Goal: Task Accomplishment & Management: Manage account settings

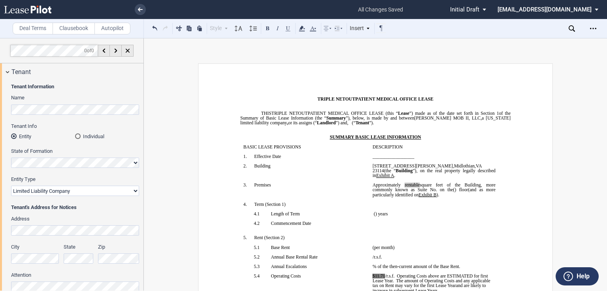
select select "triple net"
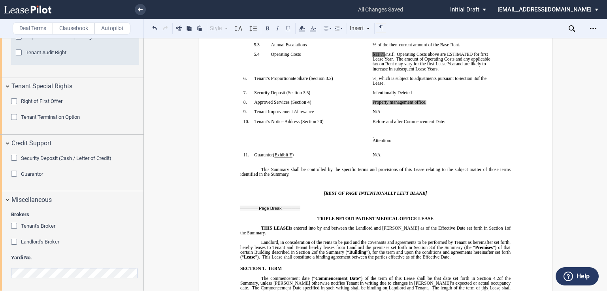
scroll to position [127, 0]
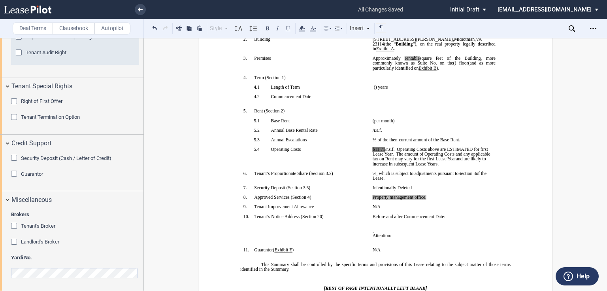
click at [462, 137] on p "﻿" at bounding box center [434, 134] width 123 height 5
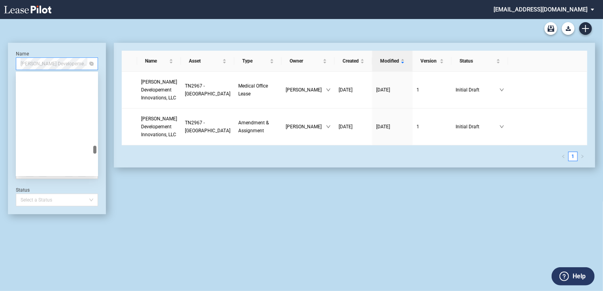
click at [76, 63] on span "Sarah Cannon Developement Innovations, LLC" at bounding box center [57, 64] width 73 height 12
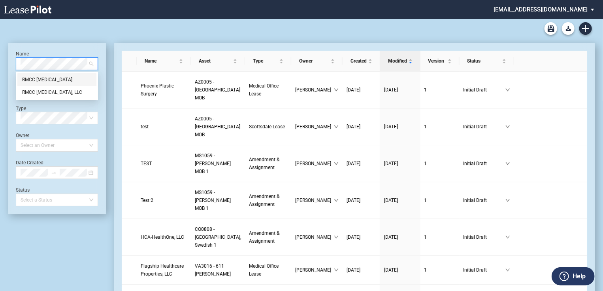
click at [84, 76] on div "RMCC Cancer Center" at bounding box center [57, 80] width 70 height 8
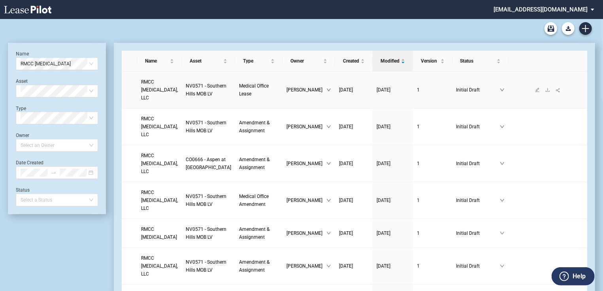
click at [154, 87] on span "RMCC Cancer Center, LLC" at bounding box center [159, 89] width 37 height 21
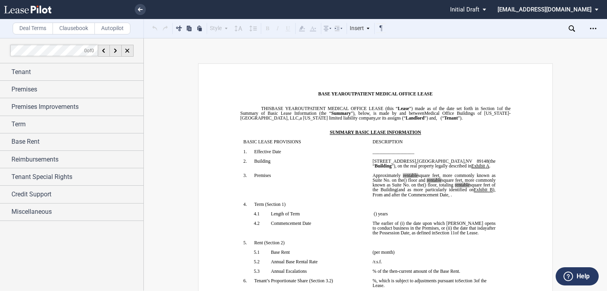
click at [107, 222] on div at bounding box center [72, 164] width 144 height 252
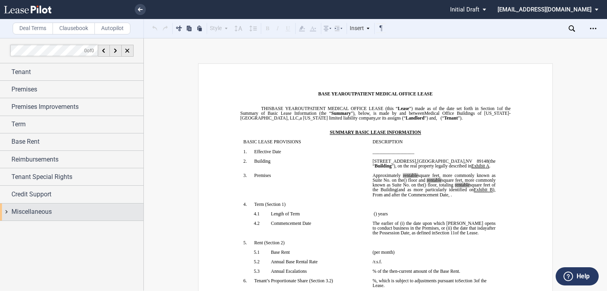
click at [84, 212] on div "Miscellaneous" at bounding box center [77, 211] width 132 height 9
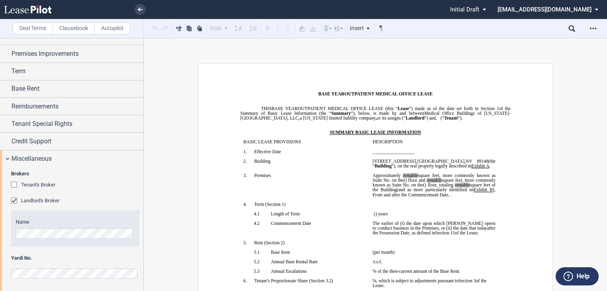
scroll to position [53, 0]
click at [7, 270] on div "Brokers Tenant's Broker Name Landlord's Broker Name Yardi No." at bounding box center [72, 229] width 144 height 124
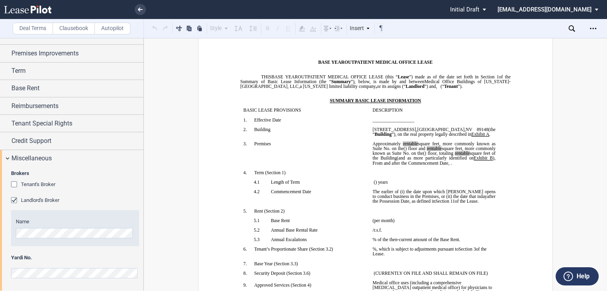
scroll to position [0, 0]
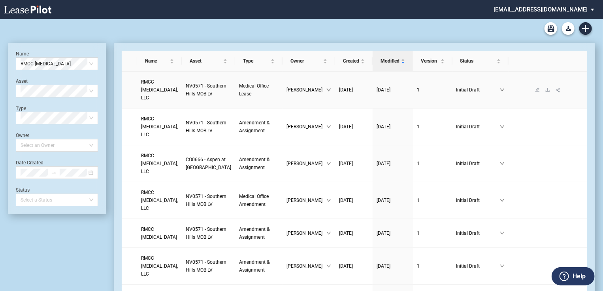
click at [158, 88] on span "RMCC Cancer Center, LLC" at bounding box center [159, 89] width 37 height 21
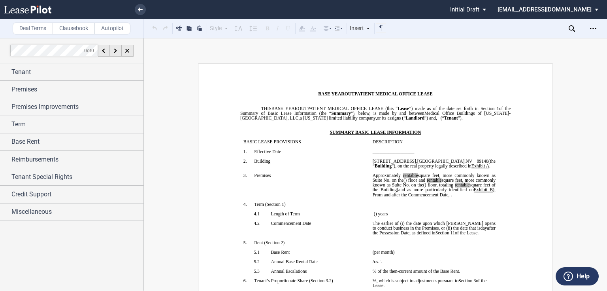
click at [266, 159] on p "﻿" at bounding box center [305, 156] width 123 height 5
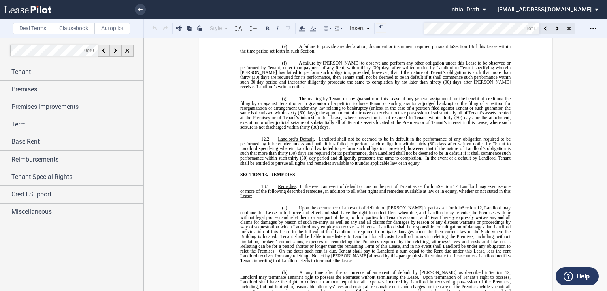
scroll to position [4615, 0]
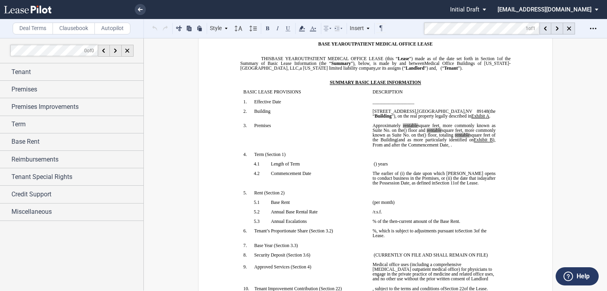
scroll to position [0, 0]
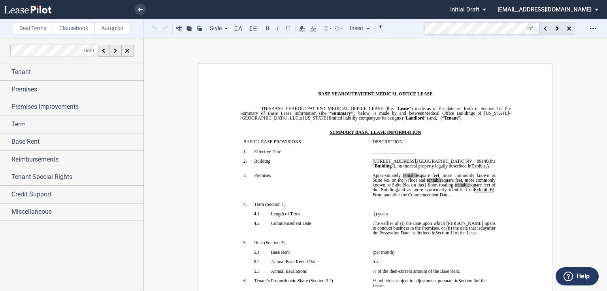
click at [364, 182] on p "﻿" at bounding box center [305, 180] width 123 height 5
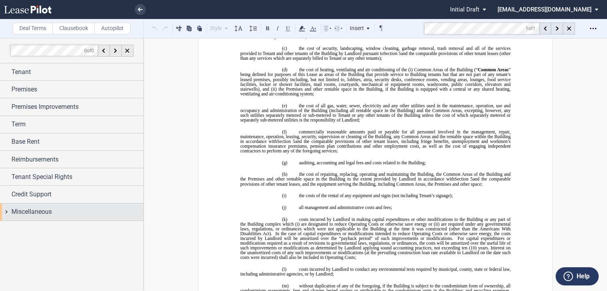
scroll to position [1360, 0]
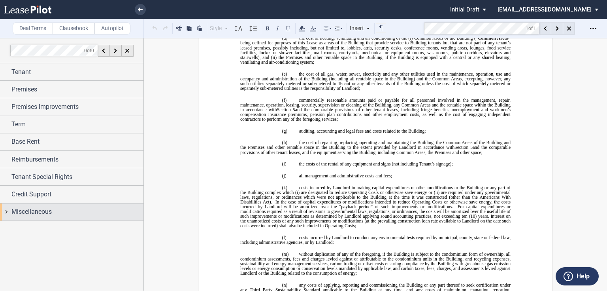
click at [89, 207] on div "Miscellaneous" at bounding box center [77, 211] width 132 height 9
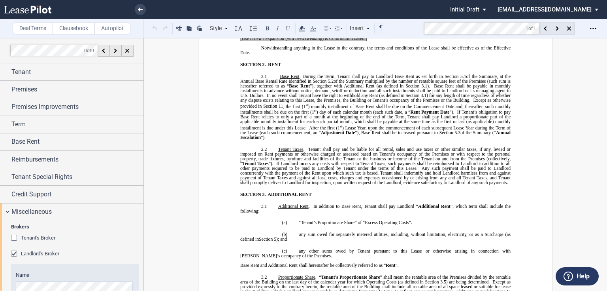
scroll to position [443, 0]
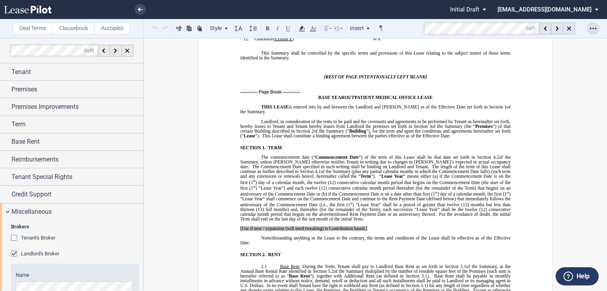
click at [589, 28] on div "Open Lease options menu" at bounding box center [593, 28] width 13 height 13
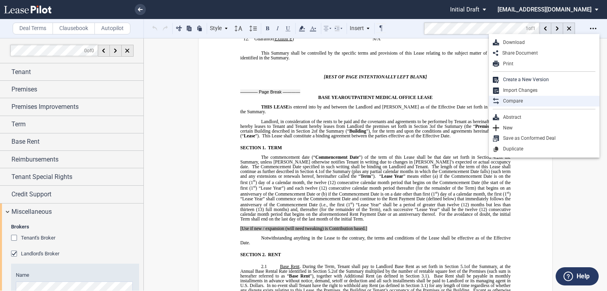
click at [519, 98] on div "Compare" at bounding box center [547, 101] width 96 height 7
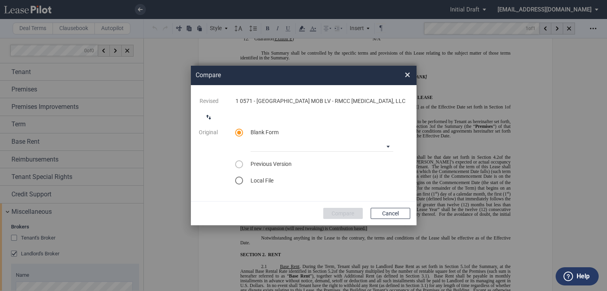
click at [240, 181] on div "select word doc" at bounding box center [239, 180] width 8 height 8
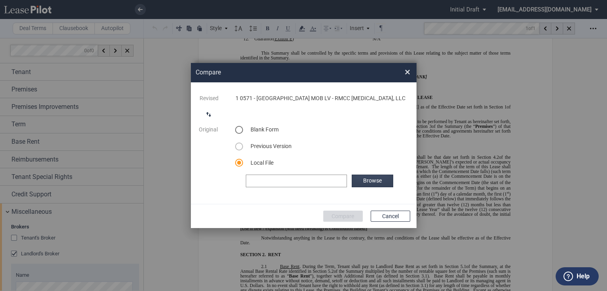
click at [376, 179] on label "Browse" at bounding box center [372, 180] width 41 height 13
click at [373, 180] on label "Browse" at bounding box center [372, 180] width 41 height 13
click at [346, 220] on button "Compare" at bounding box center [343, 215] width 40 height 11
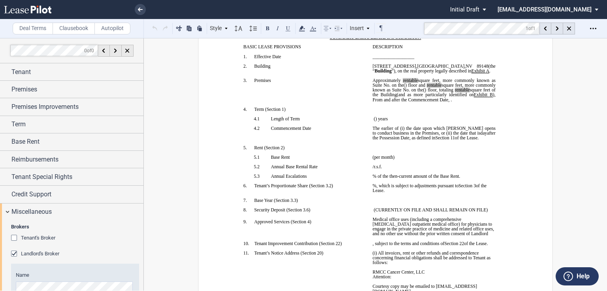
scroll to position [0, 0]
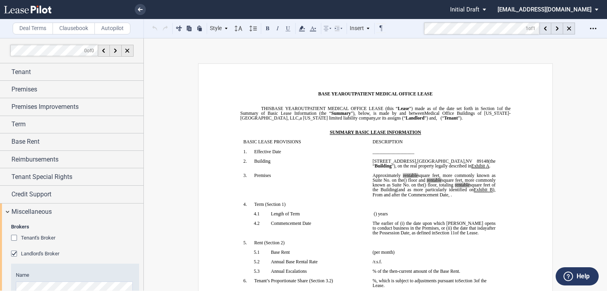
click at [576, 9] on md-select "jlarce@healthpeak.com Change Password 2-Factor Authentication Form Management B…" at bounding box center [551, 9] width 108 height 18
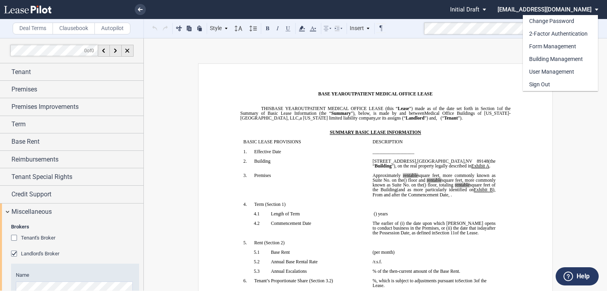
click at [479, 151] on md-backdrop at bounding box center [303, 145] width 607 height 291
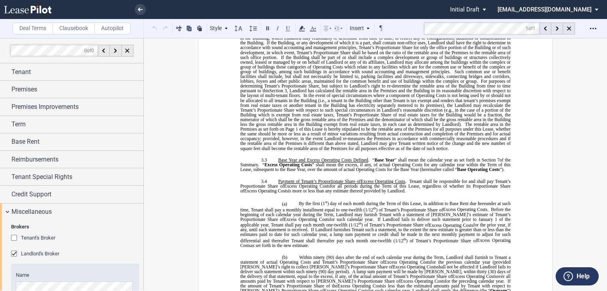
scroll to position [981, 0]
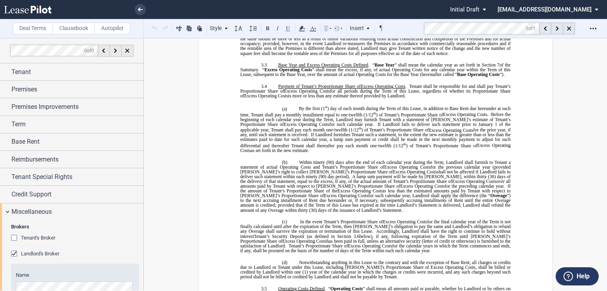
click at [594, 9] on md-select "[EMAIL_ADDRESS][DOMAIN_NAME]" at bounding box center [551, 9] width 108 height 18
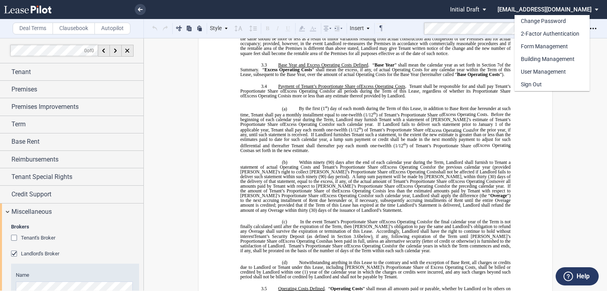
click at [542, 115] on md-backdrop at bounding box center [303, 145] width 607 height 291
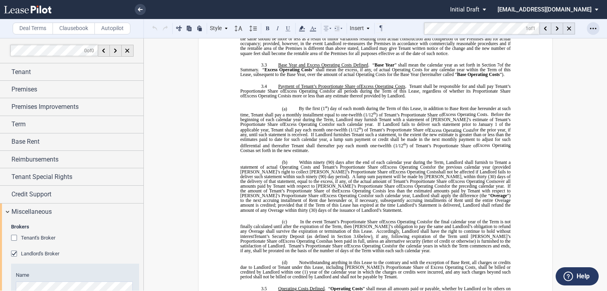
click at [597, 28] on div "Open Lease options menu" at bounding box center [593, 28] width 13 height 13
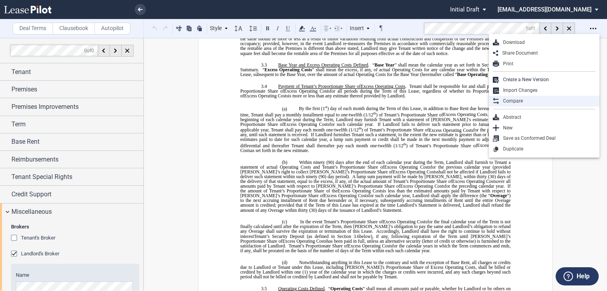
click at [522, 98] on div "Compare" at bounding box center [547, 101] width 96 height 7
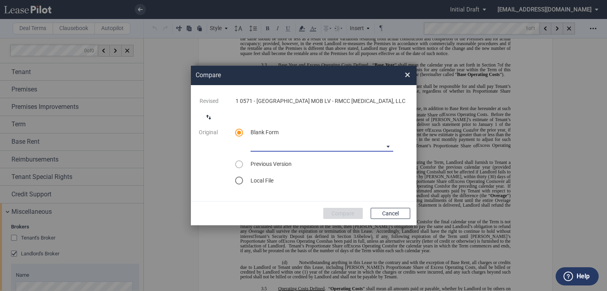
click at [293, 148] on md-select "Medical Office Lease Blank Form Medical Office Lease Blank Form - Base Year Med…" at bounding box center [322, 146] width 143 height 12
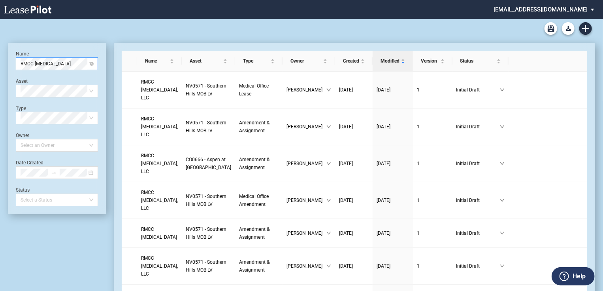
click at [79, 62] on span "RMCC Cancer Center" at bounding box center [57, 64] width 73 height 12
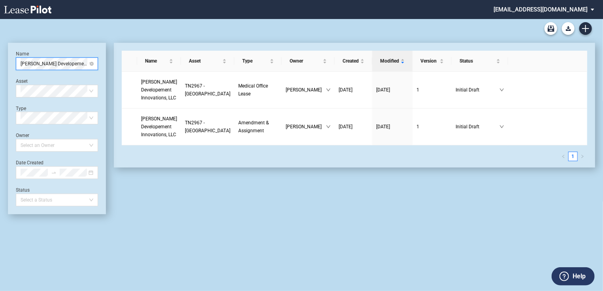
click at [77, 64] on span "Sarah Cannon Developement Innovations, LLC" at bounding box center [57, 64] width 73 height 12
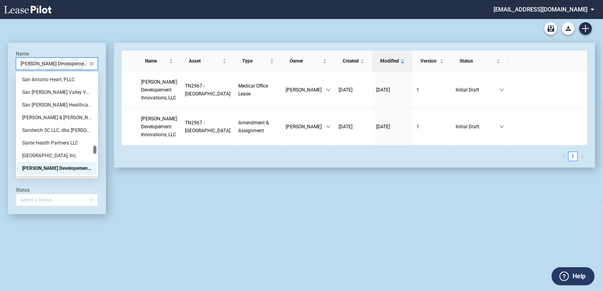
click at [75, 64] on span "Sarah Cannon Developement Innovations, LLC" at bounding box center [57, 64] width 73 height 12
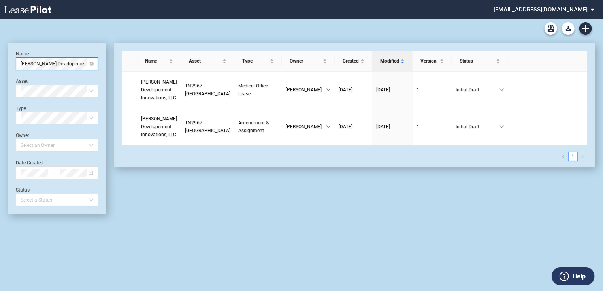
click at [54, 64] on span "Sarah Cannon Developement Innovations, LLC" at bounding box center [57, 64] width 73 height 12
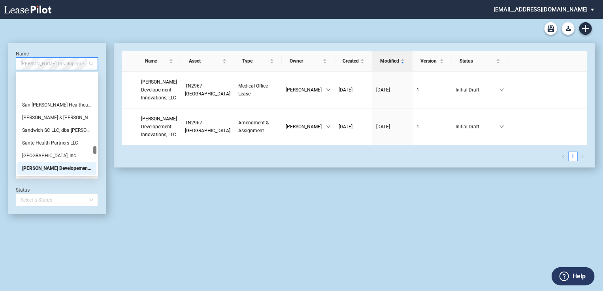
scroll to position [19530, 0]
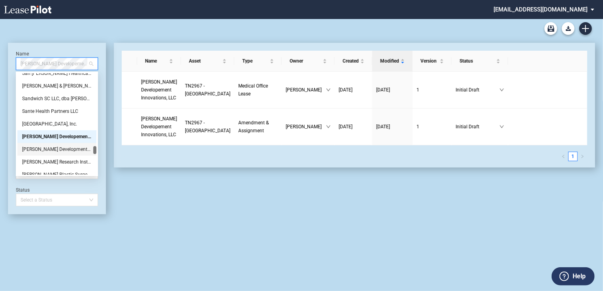
drag, startPoint x: 78, startPoint y: 149, endPoint x: 73, endPoint y: 145, distance: 6.6
click at [78, 149] on div "Sarah Cannon Development Innovations" at bounding box center [57, 149] width 70 height 8
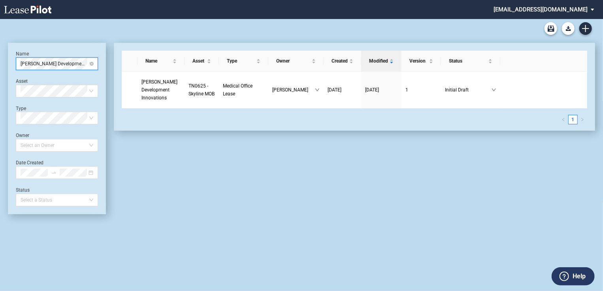
click at [76, 60] on span "Sarah Cannon Development Innovations" at bounding box center [57, 64] width 73 height 12
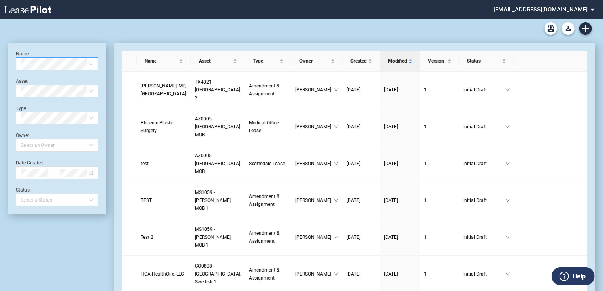
click at [584, 9] on md-select "jlarce@healthpeak.com Change Password 2-Factor Authentication Form Management B…" at bounding box center [547, 9] width 108 height 18
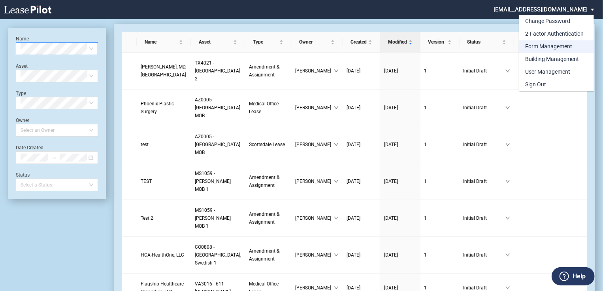
click at [550, 50] on div "Form Management" at bounding box center [548, 47] width 47 height 8
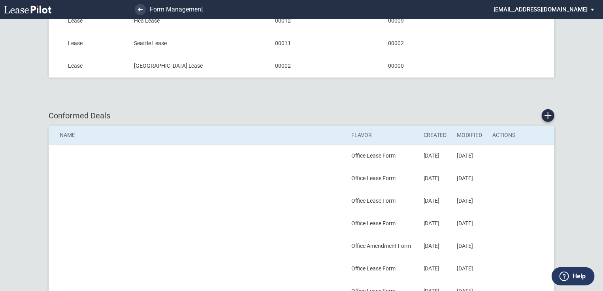
scroll to position [148, 0]
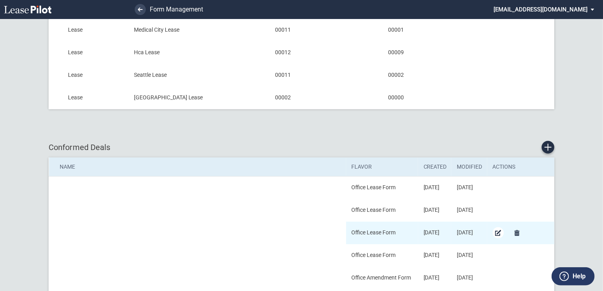
click at [499, 232] on md-icon "Edit Conformed Deal" at bounding box center [498, 232] width 9 height 9
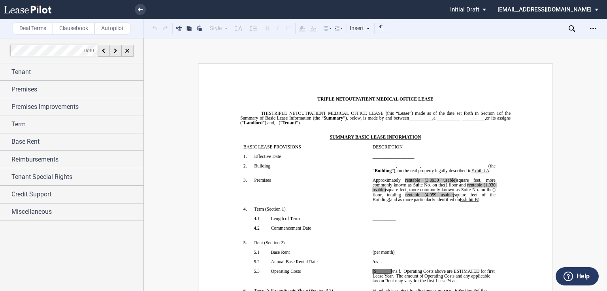
drag, startPoint x: 310, startPoint y: 183, endPoint x: 315, endPoint y: 172, distance: 11.9
click at [313, 173] on p "﻿" at bounding box center [305, 170] width 123 height 5
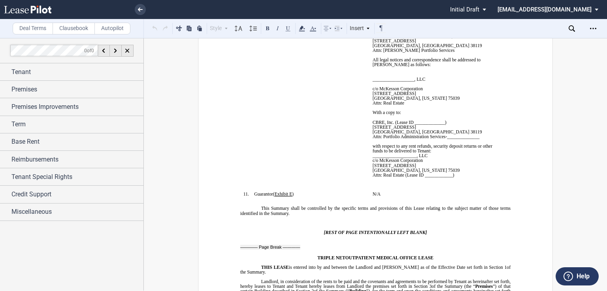
scroll to position [32, 0]
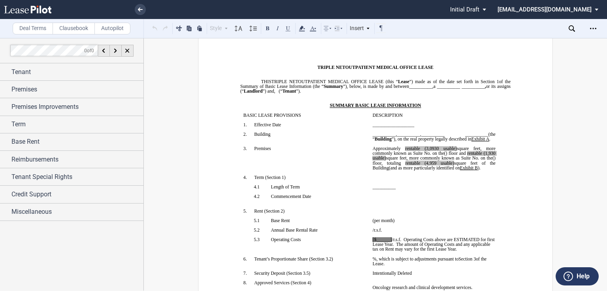
click at [446, 151] on span "rentable (3,0930 usable)" at bounding box center [431, 148] width 52 height 5
drag, startPoint x: 459, startPoint y: 164, endPoint x: 429, endPoint y: 160, distance: 30.3
click at [429, 155] on span "﻿ ﻿ rentable (3,0930 usable) square feet, more commonly known as Suite No. ﻿ ﻿ …" at bounding box center [435, 150] width 124 height 9
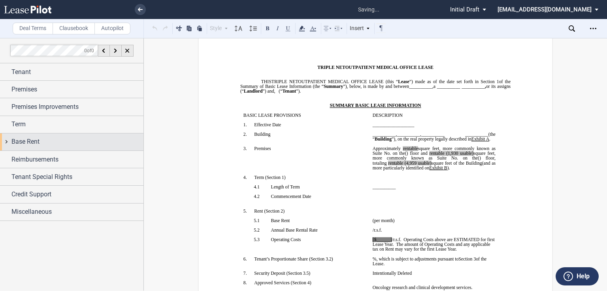
click at [48, 134] on div "Base Rent" at bounding box center [72, 141] width 144 height 17
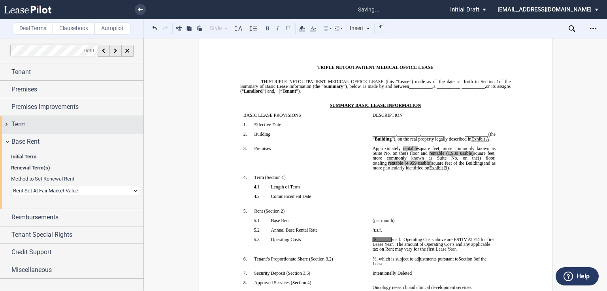
drag, startPoint x: 43, startPoint y: 96, endPoint x: 48, endPoint y: 122, distance: 26.1
click at [43, 96] on div "Premises" at bounding box center [72, 89] width 144 height 17
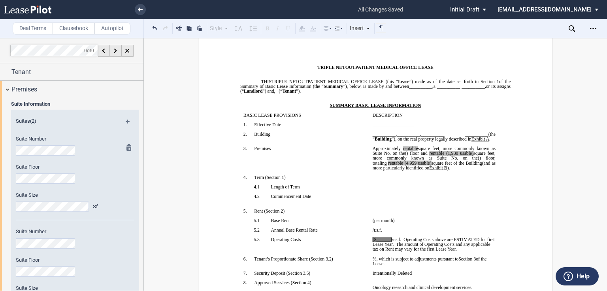
click at [11, 155] on div "Suite Number" at bounding box center [64, 149] width 107 height 28
click at [127, 149] on md-icon at bounding box center [131, 148] width 9 height 9
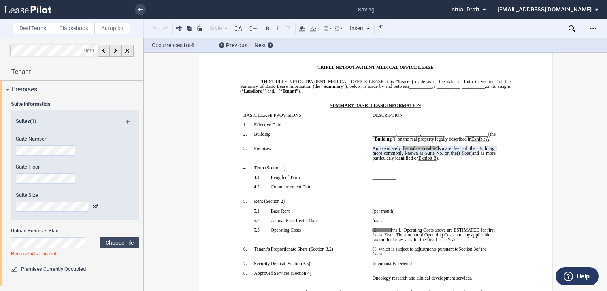
click at [0, 155] on html ".bocls-1{fill:#26354a;fill-rule:evenodd} Loading... × saving... Pending... Pend…" at bounding box center [303, 145] width 607 height 291
click at [6, 206] on div "Suite Information Suites (1) Suite Number Suite Floor Suite Size Sf Upload Prem…" at bounding box center [72, 192] width 144 height 188
click at [36, 253] on link "Remove Attachment" at bounding box center [33, 253] width 45 height 6
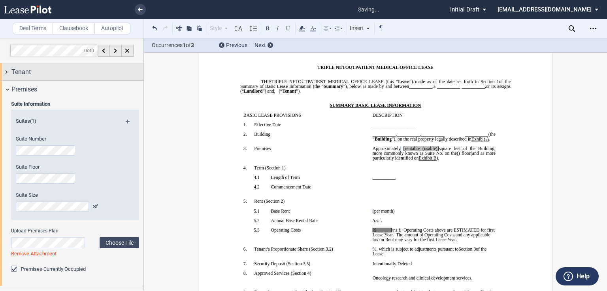
click at [45, 74] on div "Tenant" at bounding box center [77, 71] width 132 height 9
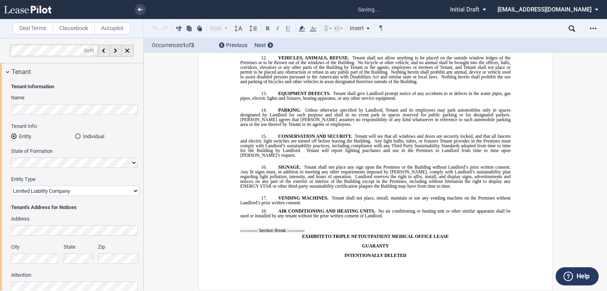
scroll to position [0, 0]
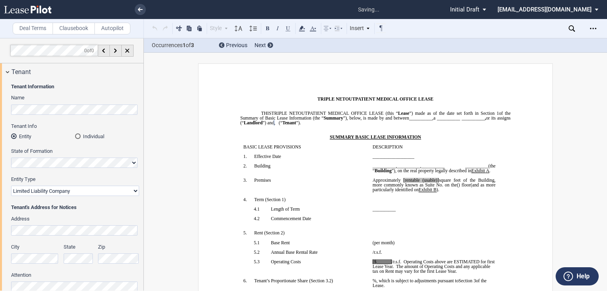
click at [47, 192] on select "Corporation Limited Liability Company General Partnership Limited Partnership O…" at bounding box center [75, 190] width 128 height 10
click at [11, 185] on select "Corporation Limited Liability Company General Partnership Limited Partnership O…" at bounding box center [75, 190] width 128 height 10
click at [65, 206] on b "Tenant's Address for Notices" at bounding box center [44, 207] width 66 height 6
click at [90, 191] on select "Corporation Limited Liability Company General Partnership Limited Partnership O…" at bounding box center [75, 190] width 128 height 10
click at [63, 155] on div "State of Formation" at bounding box center [75, 157] width 128 height 20
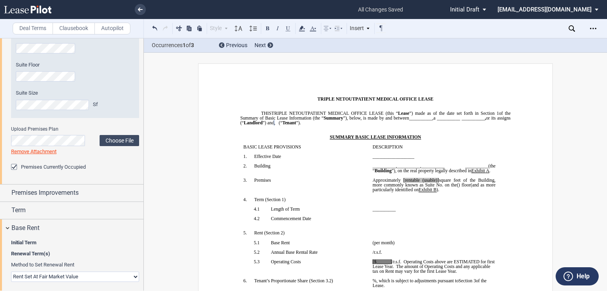
scroll to position [443, 0]
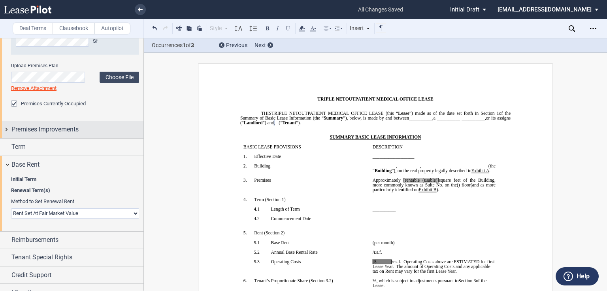
click at [57, 125] on span "Premises Improvements" at bounding box center [44, 129] width 67 height 9
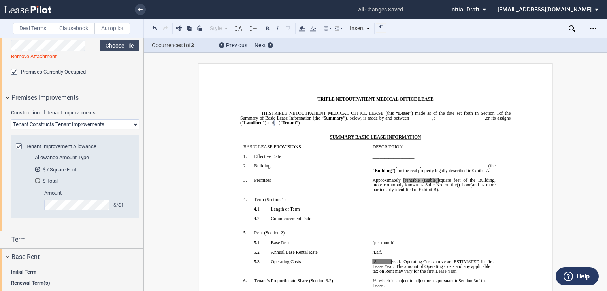
scroll to position [577, 0]
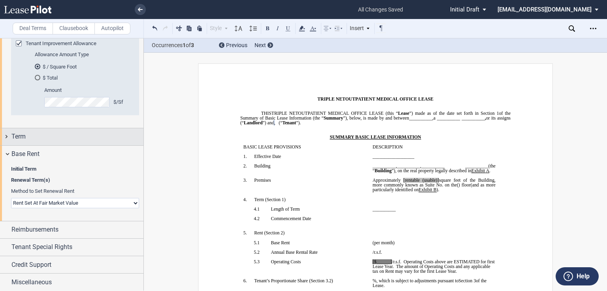
click at [54, 135] on div "Term" at bounding box center [77, 136] width 132 height 9
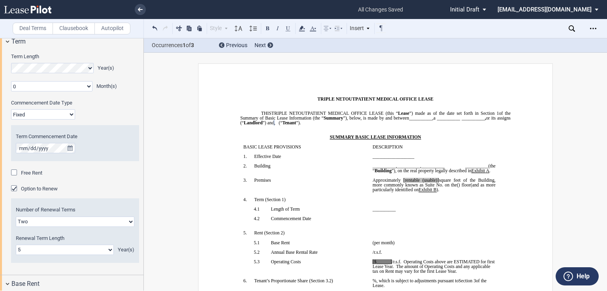
scroll to position [802, 0]
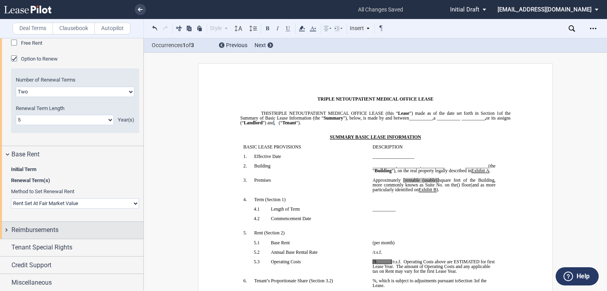
click at [52, 225] on span "Reimbursements" at bounding box center [34, 229] width 47 height 9
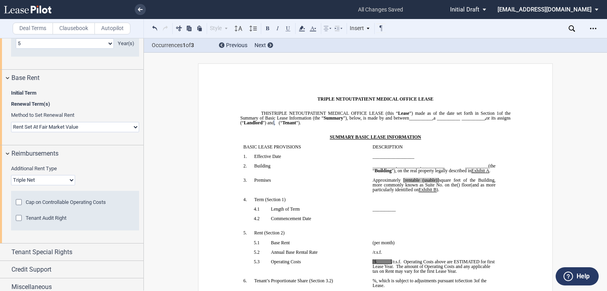
scroll to position [883, 0]
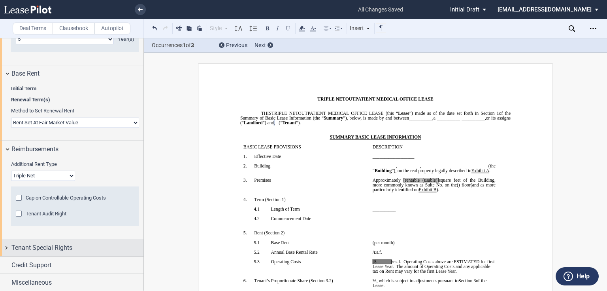
click at [51, 251] on span "Tenant Special Rights" at bounding box center [41, 247] width 61 height 9
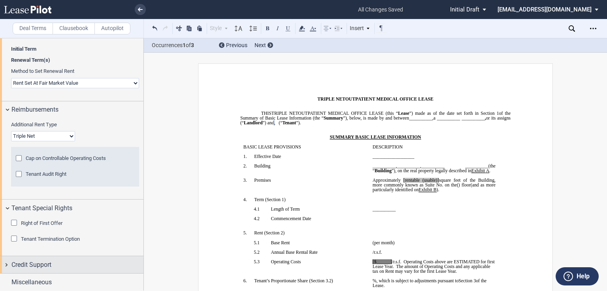
click at [46, 258] on div "Credit Support" at bounding box center [72, 264] width 144 height 17
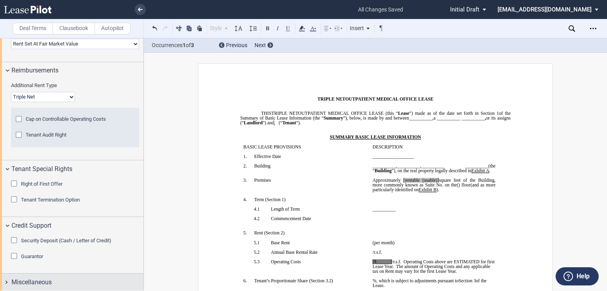
click at [40, 279] on span "Miscellaneous" at bounding box center [31, 281] width 40 height 9
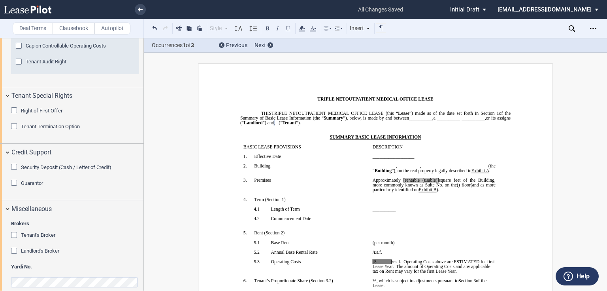
scroll to position [1042, 0]
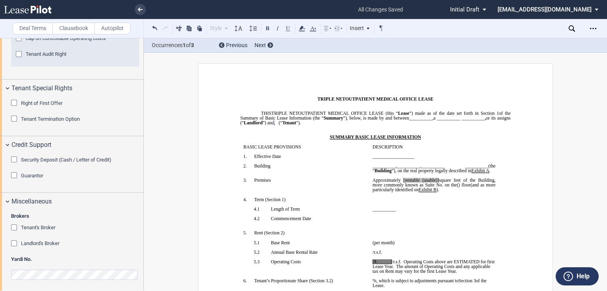
drag, startPoint x: 54, startPoint y: 159, endPoint x: 63, endPoint y: 163, distance: 9.6
click at [54, 159] on span "Security Deposit (Cash / Letter of Credit)" at bounding box center [66, 160] width 91 height 6
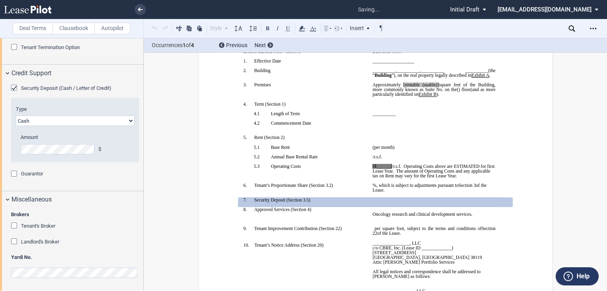
scroll to position [197, 0]
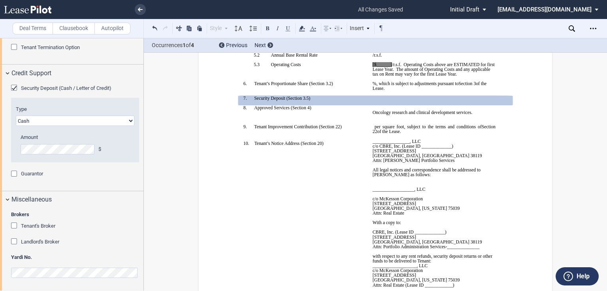
click at [38, 226] on span "Tenant's Broker" at bounding box center [38, 226] width 34 height 6
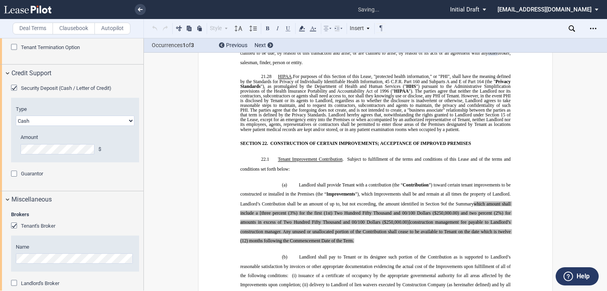
scroll to position [1155, 0]
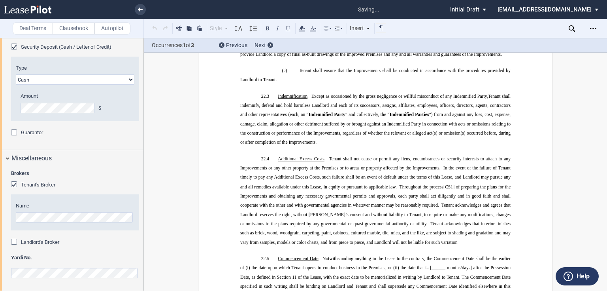
click at [34, 240] on span "Landlord's Broker" at bounding box center [40, 242] width 38 height 6
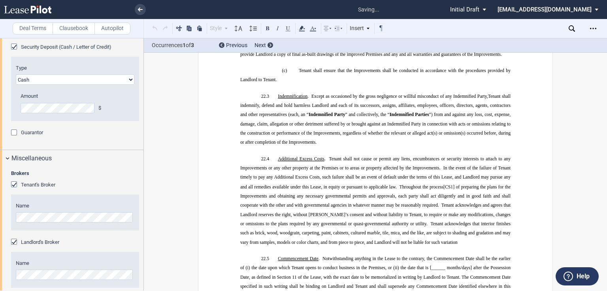
scroll to position [1196, 0]
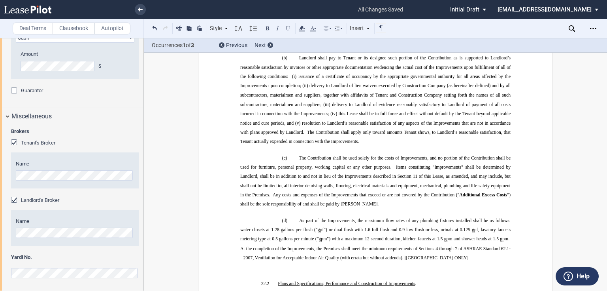
scroll to position [6838, 0]
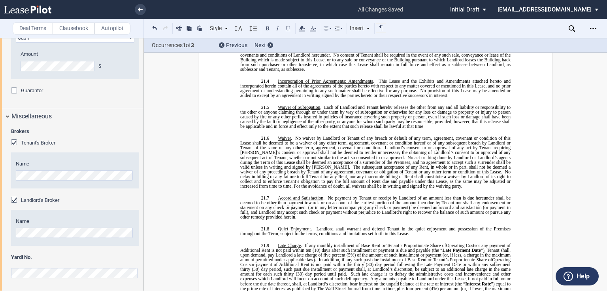
scroll to position [5447, 0]
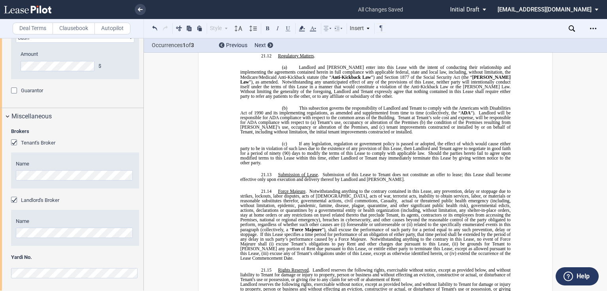
scroll to position [5858, 0]
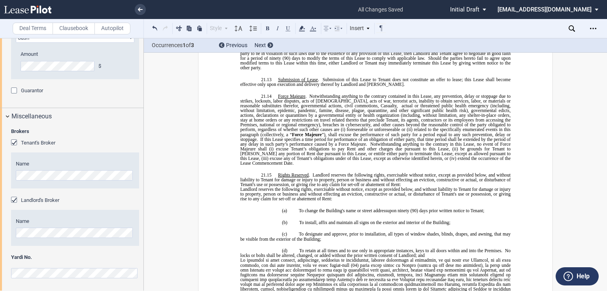
drag, startPoint x: 239, startPoint y: 93, endPoint x: 359, endPoint y: 106, distance: 120.9
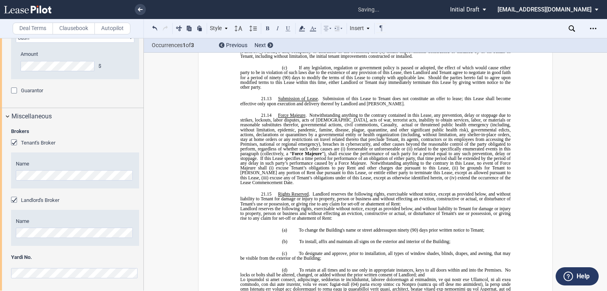
scroll to position [5521, 0]
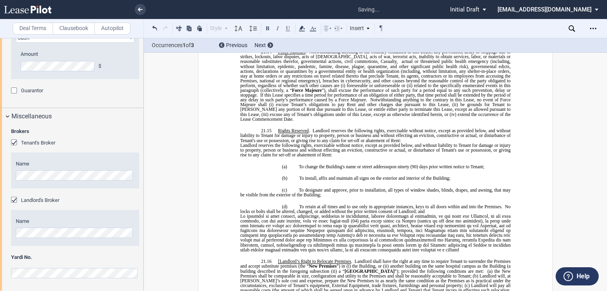
drag, startPoint x: 294, startPoint y: 150, endPoint x: 239, endPoint y: 127, distance: 59.3
drag, startPoint x: 239, startPoint y: 121, endPoint x: 289, endPoint y: 158, distance: 62.0
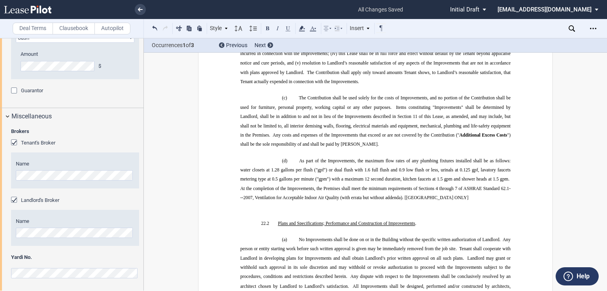
scroll to position [6312, 0]
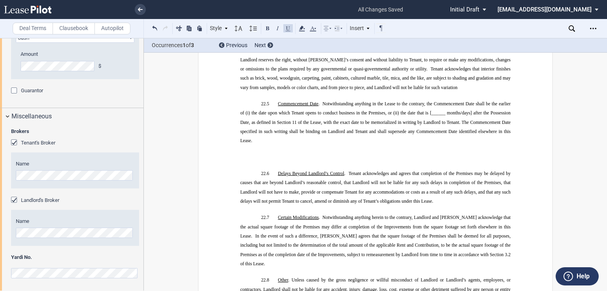
scroll to position [7008, 0]
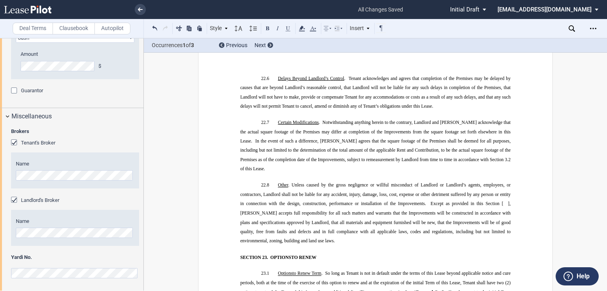
scroll to position [7103, 0]
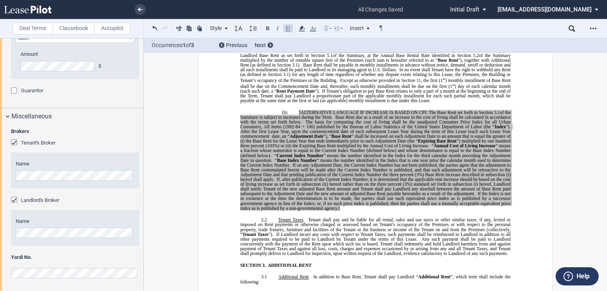
scroll to position [650, 0]
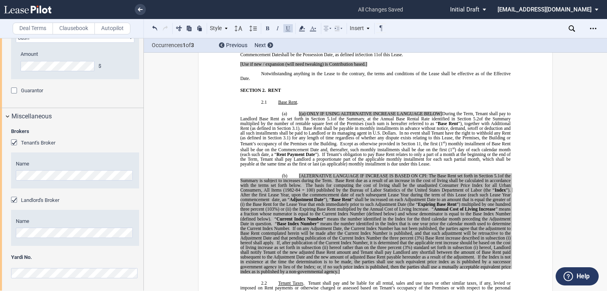
click at [374, 62] on p "﻿" at bounding box center [375, 59] width 270 height 5
drag, startPoint x: 378, startPoint y: 160, endPoint x: 245, endPoint y: 157, distance: 133.3
click at [245, 81] on div "﻿ [Use if new / expansion (will need tweaking) is Contribution based.] ﻿ Notwit…" at bounding box center [375, 69] width 270 height 24
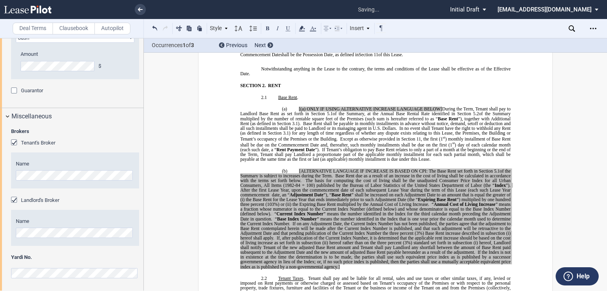
click at [409, 57] on p "Tenant and Landlord acknowledge that the Premises are currently occupied by [__…" at bounding box center [375, 50] width 270 height 14
drag, startPoint x: 441, startPoint y: 152, endPoint x: 433, endPoint y: 151, distance: 8.3
click at [441, 57] on p "Tenant and Landlord acknowledge that the Premises are currently occupied by [__…" at bounding box center [375, 50] width 270 height 14
click at [425, 57] on p "Tenant and Landlord acknowledge that the Premises are currently occupied by [__…" at bounding box center [375, 50] width 270 height 14
drag, startPoint x: 259, startPoint y: 138, endPoint x: 266, endPoint y: 139, distance: 6.9
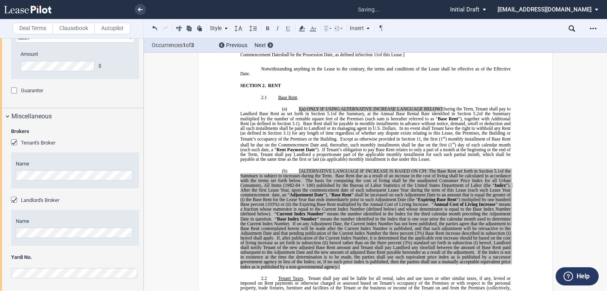
click at [258, 57] on p "Tenant and Landlord acknowledge that the Premises are currently occupied by [__…" at bounding box center [375, 50] width 270 height 14
click at [372, 57] on link "Section 11" at bounding box center [368, 54] width 19 height 5
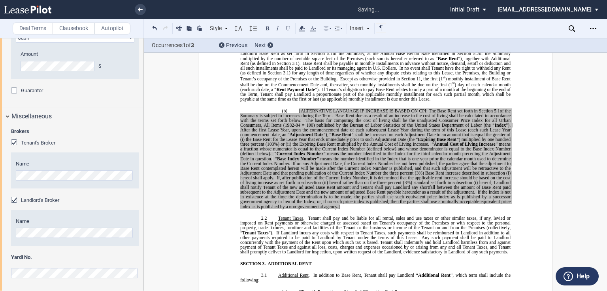
scroll to position [639, 0]
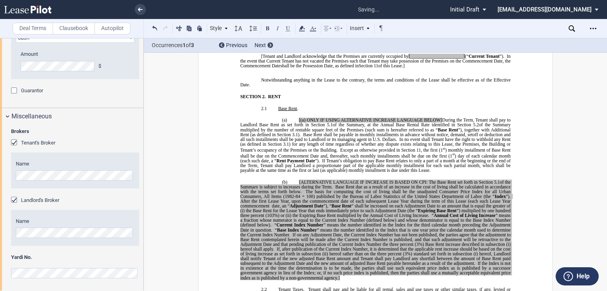
click at [408, 68] on span "In the event that Current Tenant has not vacated the Premises such that Tenant …" at bounding box center [376, 61] width 272 height 14
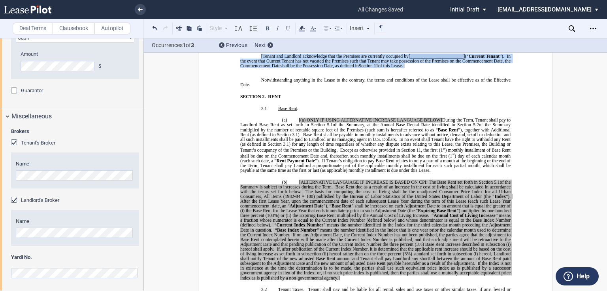
drag, startPoint x: 415, startPoint y: 163, endPoint x: 250, endPoint y: 149, distance: 165.9
click at [250, 68] on p "[Tenant and Landlord acknowledge that the Premises are currently occupied by [_…" at bounding box center [375, 61] width 270 height 14
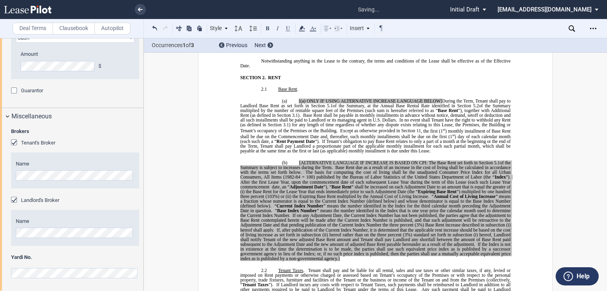
click at [316, 54] on p "﻿" at bounding box center [375, 51] width 270 height 5
click at [317, 49] on p "The commencement date (“ Commencement Date ”) of the term of this Lease shall b…" at bounding box center [375, 15] width 270 height 67
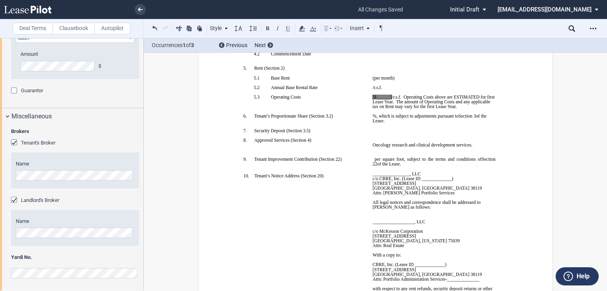
scroll to position [133, 0]
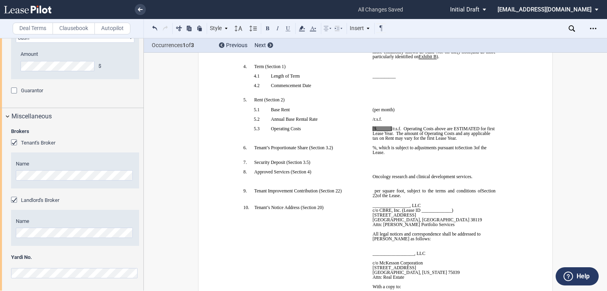
click at [374, 183] on p "﻿ Oncology research and clinical development services. ﻿ ﻿" at bounding box center [434, 176] width 123 height 14
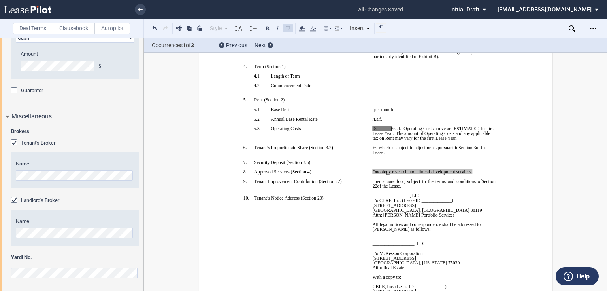
click at [453, 174] on span "Oncology research and clinical development services." at bounding box center [423, 171] width 100 height 5
click at [471, 174] on p "﻿ Oncology research and clinical development services. ﻿ ﻿" at bounding box center [434, 171] width 123 height 5
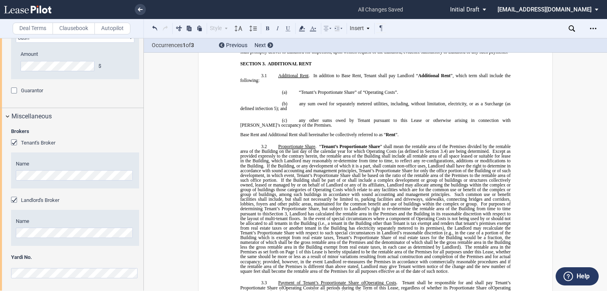
scroll to position [791, 0]
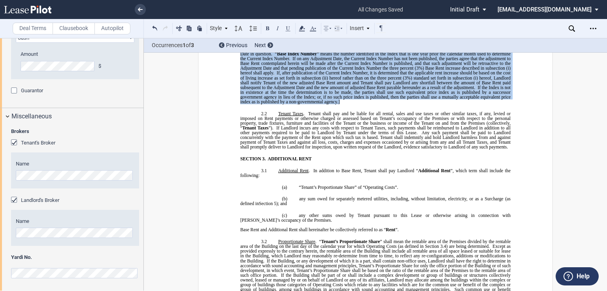
drag, startPoint x: 353, startPoint y: 223, endPoint x: 297, endPoint y: 111, distance: 125.4
click at [297, 104] on p "(b) [ALTERNATIVE LANGUAGE IF INCREASE IS BASED ON CPI: The Base Rent set forth …" at bounding box center [375, 54] width 270 height 100
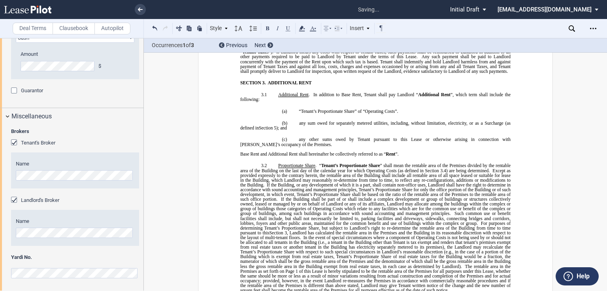
scroll to position [633, 0]
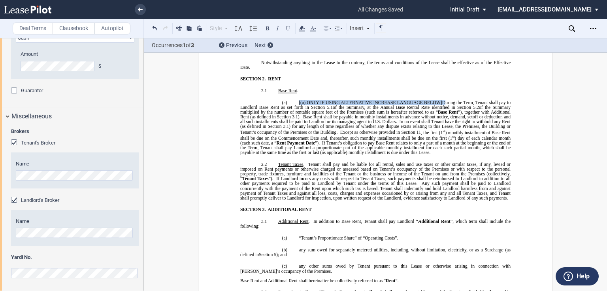
drag, startPoint x: 443, startPoint y: 199, endPoint x: 297, endPoint y: 200, distance: 146.3
click at [297, 135] on span "[(a) ONLY IF USING ALTERNATIVE INCREASE LANGUAGE BELOW] During the Term, Tenant…" at bounding box center [376, 117] width 272 height 35
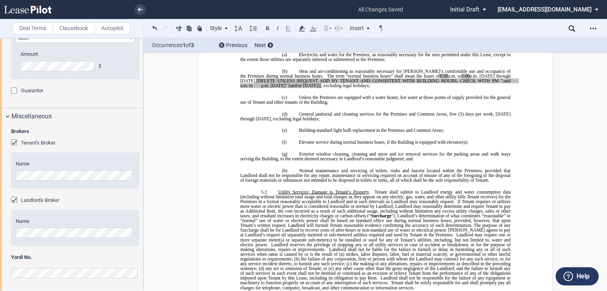
scroll to position [2183, 0]
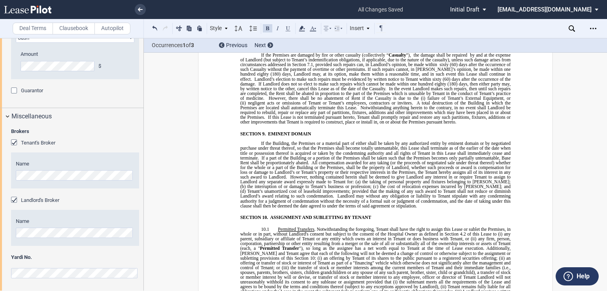
scroll to position [3448, 0]
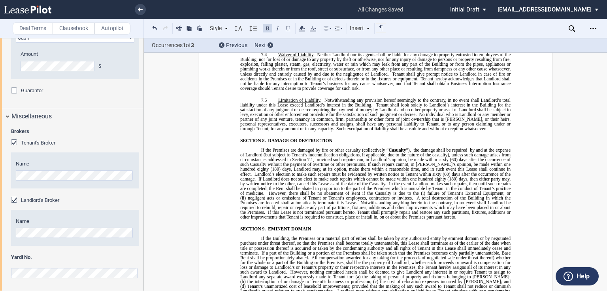
click at [0, 0] on span "(i) it is of a purely cosmetic nature such as painting, wallpapering, hanging p…" at bounding box center [0, 0] width 0 height 0
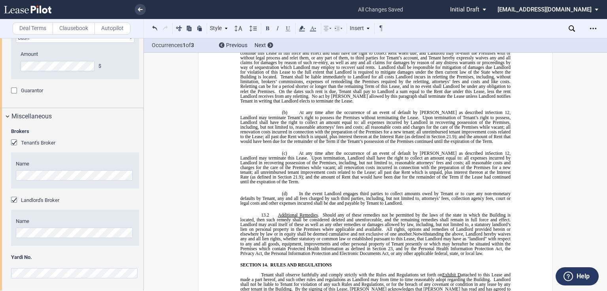
scroll to position [4112, 0]
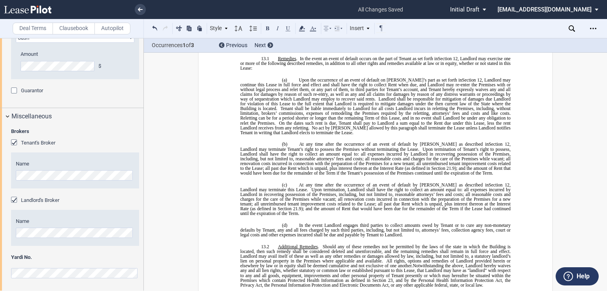
drag, startPoint x: 281, startPoint y: 123, endPoint x: 287, endPoint y: 123, distance: 6.7
click at [374, 120] on div "﻿ BASE YEAR TRIPLE NET OUTPATIENT MEDICAL OFFICE LEASE ﻿ ﻿ THIS BASE YEAR TRIPL…" at bounding box center [375, 166] width 270 height 8373
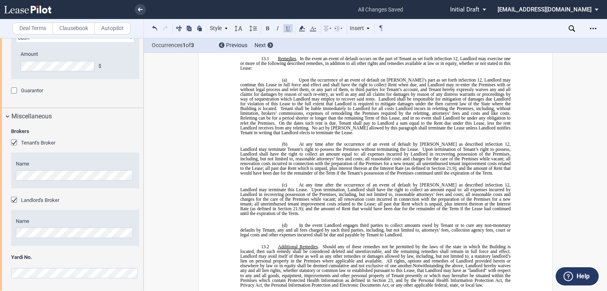
click at [593, 28] on use "Open Lease options menu" at bounding box center [593, 28] width 6 height 1
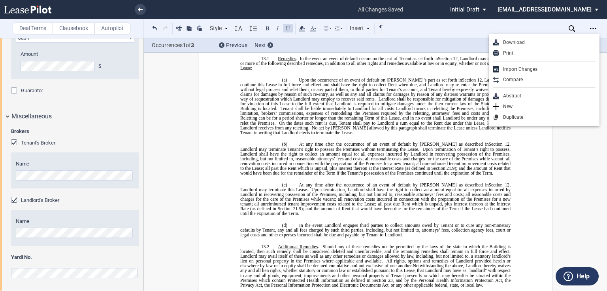
click at [467, 42] on div "Occurrences 1 of 3 Previous Next" at bounding box center [375, 45] width 463 height 14
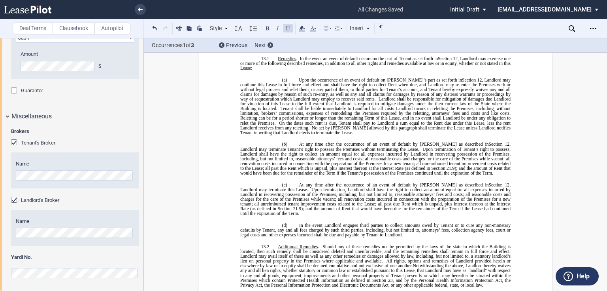
drag, startPoint x: 383, startPoint y: 197, endPoint x: 369, endPoint y: 179, distance: 22.8
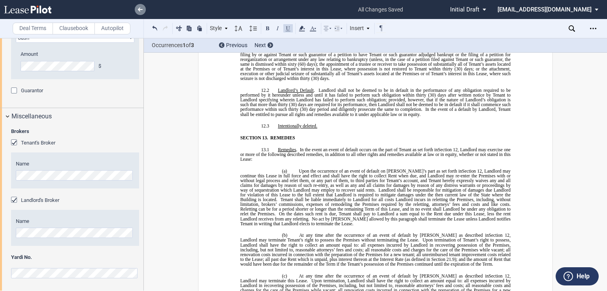
click at [143, 11] on link at bounding box center [140, 9] width 11 height 11
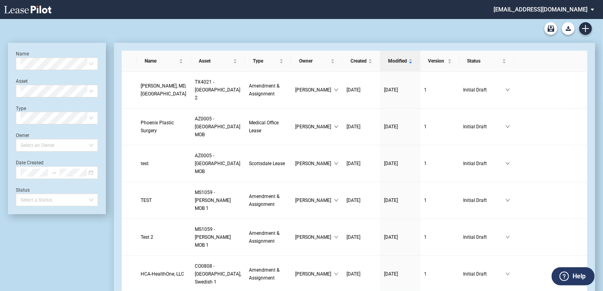
click at [580, 5] on md-select "[EMAIL_ADDRESS][DOMAIN_NAME] Change Password 2-Factor Authentication Form Manag…" at bounding box center [547, 9] width 108 height 18
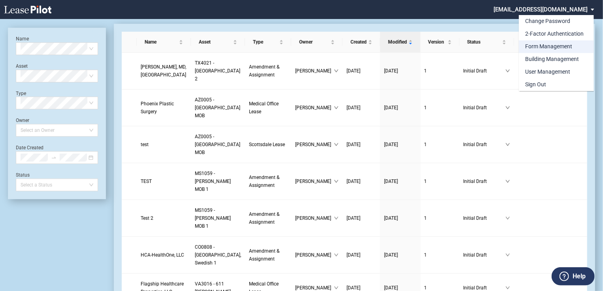
click at [546, 42] on md-option "Form Management" at bounding box center [556, 46] width 75 height 13
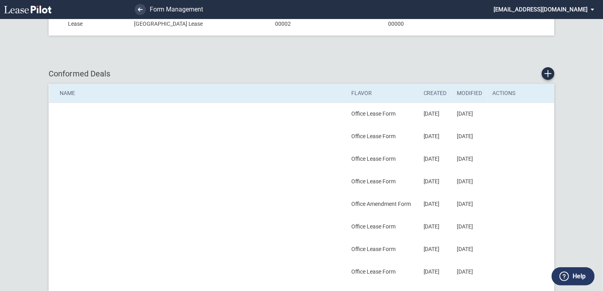
scroll to position [253, 0]
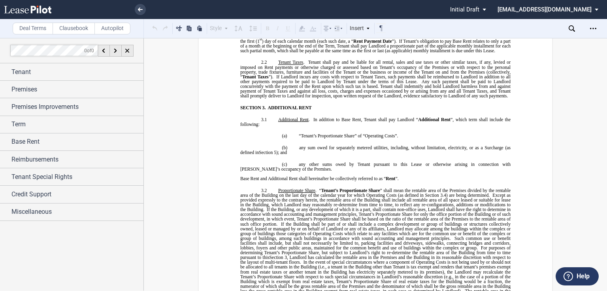
scroll to position [696, 0]
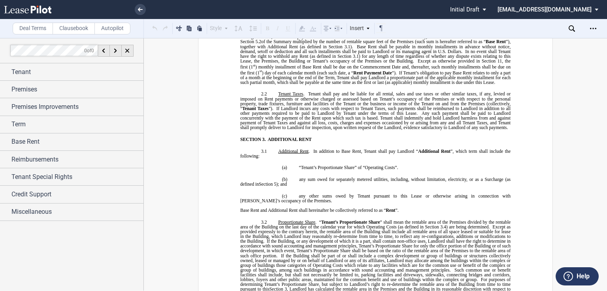
click at [319, 35] on p "2.1 Base Rent ." at bounding box center [375, 32] width 270 height 5
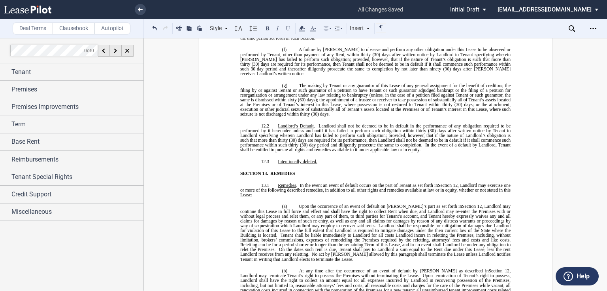
scroll to position [4112, 0]
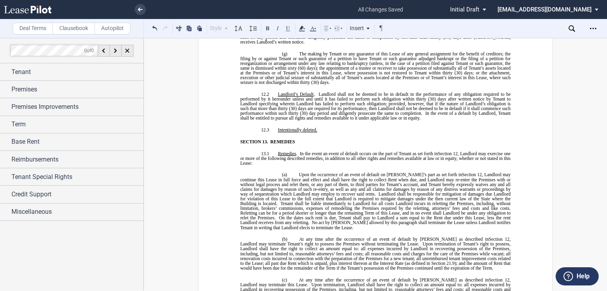
drag, startPoint x: 327, startPoint y: 130, endPoint x: 514, endPoint y: 230, distance: 211.2
click at [514, 230] on div "﻿ BASE YEAR TRIPLE NET OUTPATIENT MEDICAL OFFICE LEASE ﻿ ﻿ THIS BASE YEAR TRIPL…" at bounding box center [375, 218] width 355 height 8534
click at [512, 229] on div "﻿ BASE YEAR TRIPLE NET OUTPATIENT MEDICAL OFFICE LEASE ﻿ ﻿ THIS BASE YEAR TRIPL…" at bounding box center [375, 218] width 355 height 8534
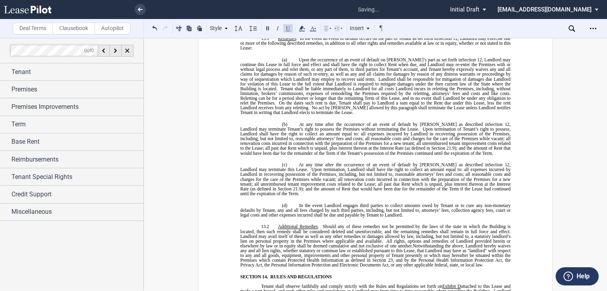
scroll to position [4270, 0]
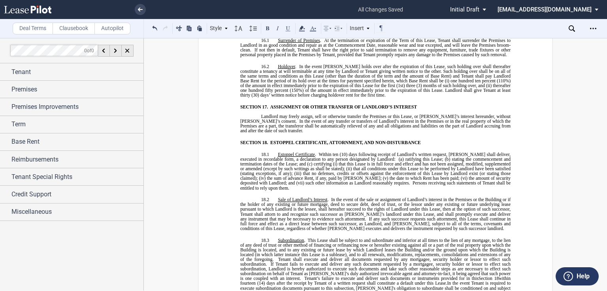
scroll to position [4428, 0]
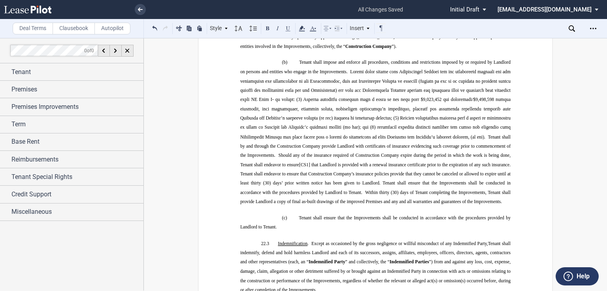
scroll to position [6674, 0]
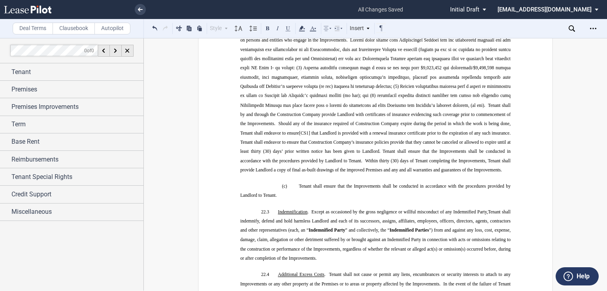
drag, startPoint x: 507, startPoint y: 230, endPoint x: 276, endPoint y: 101, distance: 264.3
click at [251, 28] on icon at bounding box center [252, 28] width 9 height 9
click at [256, 39] on div "Normal" at bounding box center [262, 40] width 21 height 7
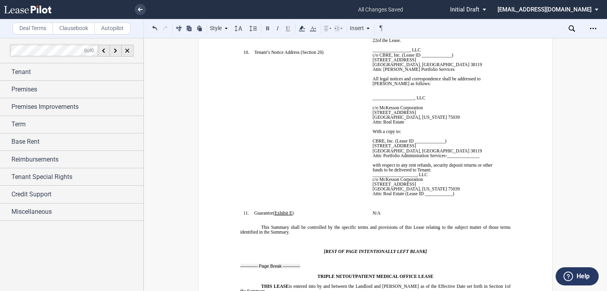
scroll to position [62, 0]
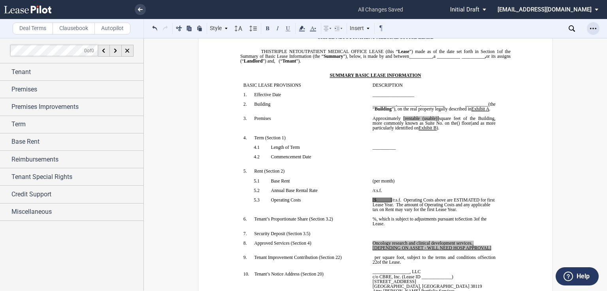
click at [594, 28] on icon "Open Lease options menu" at bounding box center [593, 28] width 6 height 6
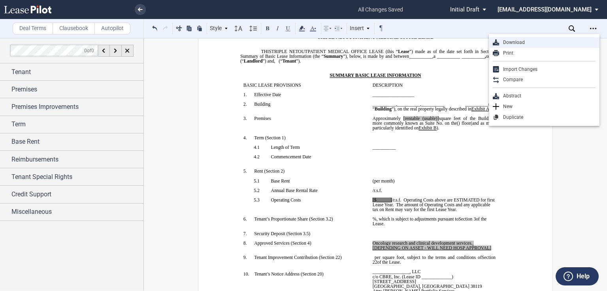
click at [524, 45] on div "Download" at bounding box center [547, 42] width 96 height 7
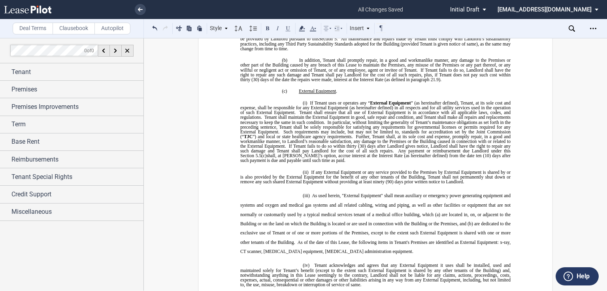
scroll to position [2656, 0]
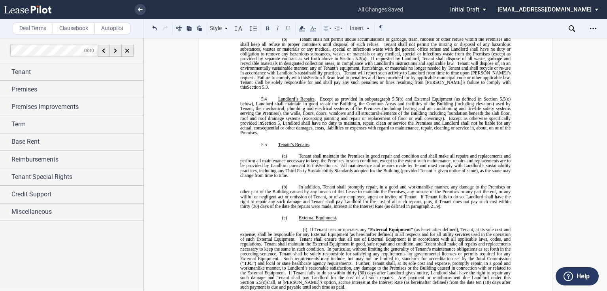
drag, startPoint x: 373, startPoint y: 118, endPoint x: 454, endPoint y: 126, distance: 81.1
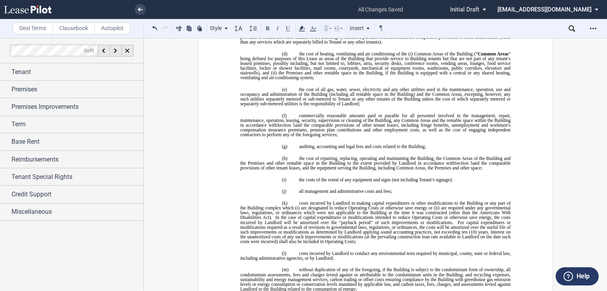
scroll to position [1359, 0]
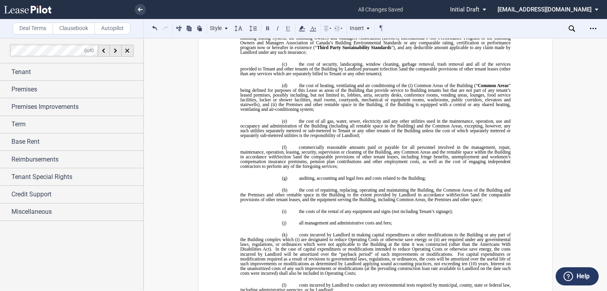
click at [302, 55] on span "”), and any deductible amount applicable to any claim made by Landlord under an…" at bounding box center [376, 49] width 272 height 9
click at [303, 55] on span "”), and any deductible amount applicable to any claim made by Landlord under an…" at bounding box center [376, 49] width 272 height 9
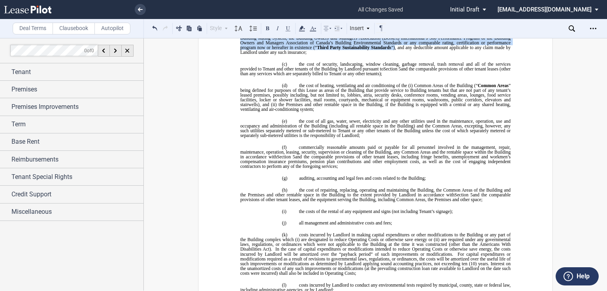
drag, startPoint x: 393, startPoint y: 228, endPoint x: 291, endPoint y: 202, distance: 105.6
click at [291, 55] on span "the cost of insurance obtained by Landlord, including, but not limited to, prop…" at bounding box center [376, 35] width 272 height 40
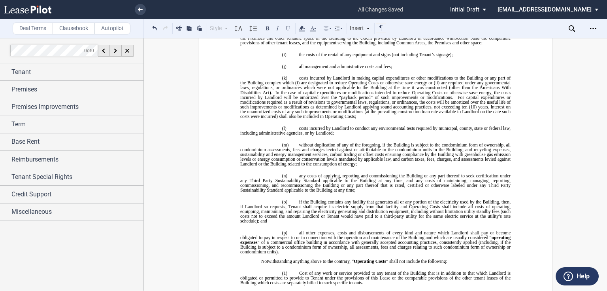
scroll to position [1517, 0]
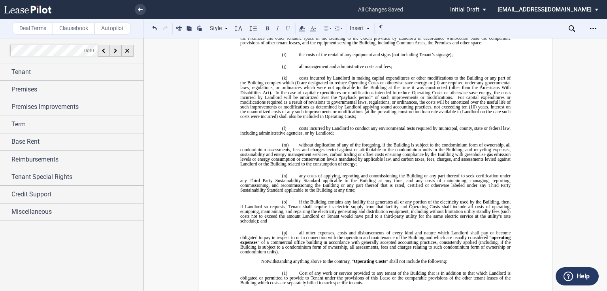
scroll to position [1453, 0]
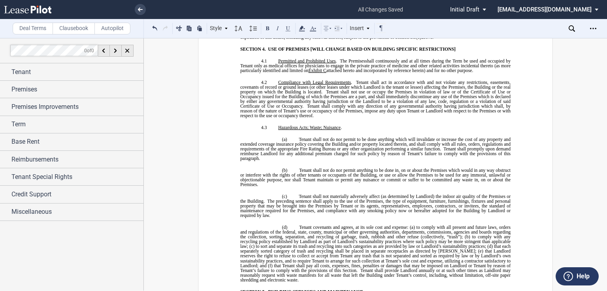
scroll to position [1928, 0]
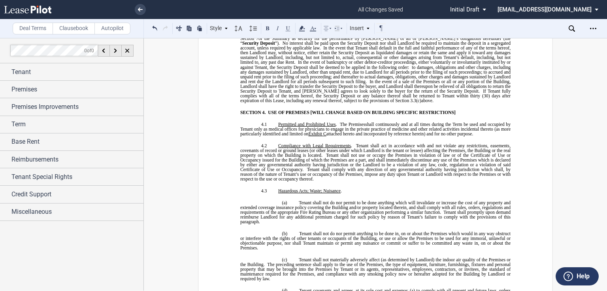
click at [387, 10] on span "the extent caused indirectly or directly by Tenant" at bounding box center [376, 4] width 272 height 9
click at [415, 5] on span "[CS1]" at bounding box center [420, 2] width 11 height 5
click at [386, 10] on span "the extent caused indirectly or directly by Tenant" at bounding box center [376, 4] width 272 height 9
click at [473, 10] on p "(10) ​ ﻿ Costs incurred to monitor, survey, clean up, contain, abate, remove or…" at bounding box center [375, 3] width 270 height 14
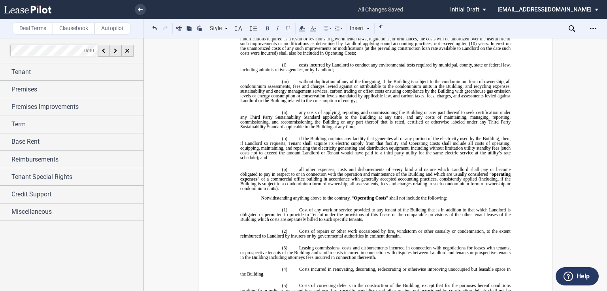
scroll to position [1453, 0]
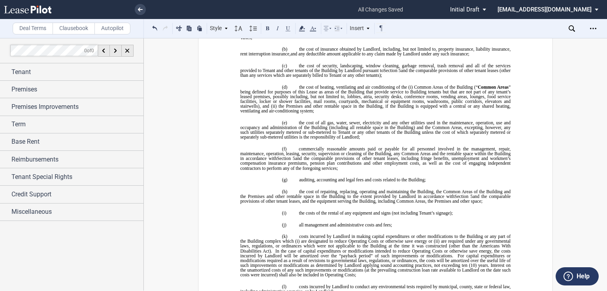
scroll to position [1390, 0]
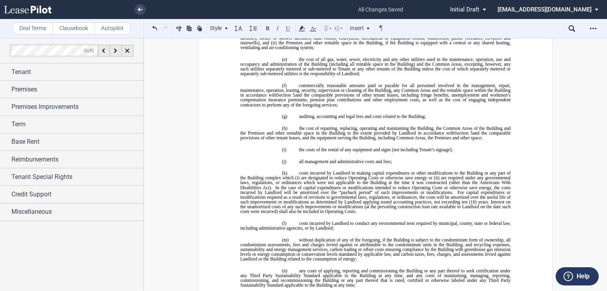
drag, startPoint x: 297, startPoint y: 116, endPoint x: 250, endPoint y: 148, distance: 56.7
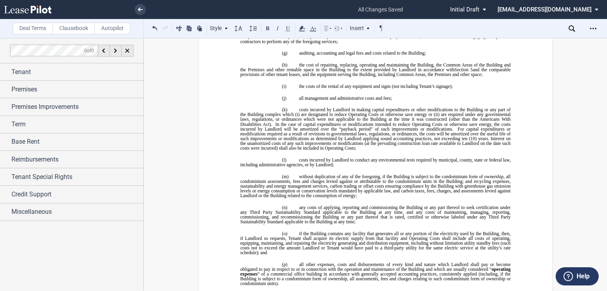
scroll to position [1485, 0]
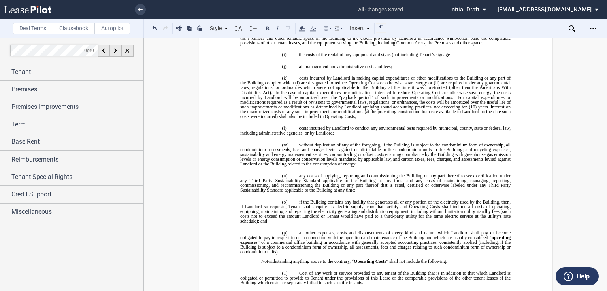
drag, startPoint x: 296, startPoint y: 85, endPoint x: 391, endPoint y: 98, distance: 96.1
drag, startPoint x: 298, startPoint y: 108, endPoint x: 311, endPoint y: 136, distance: 30.8
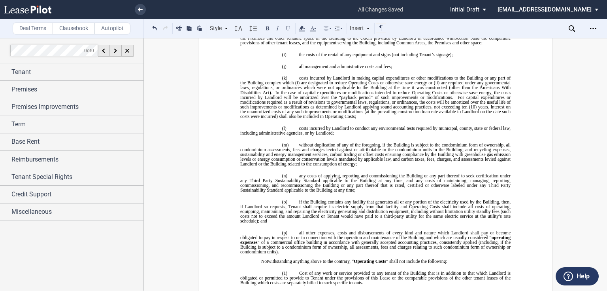
drag, startPoint x: 297, startPoint y: 150, endPoint x: 356, endPoint y: 166, distance: 61.0
drag, startPoint x: 357, startPoint y: 166, endPoint x: 307, endPoint y: 155, distance: 50.6
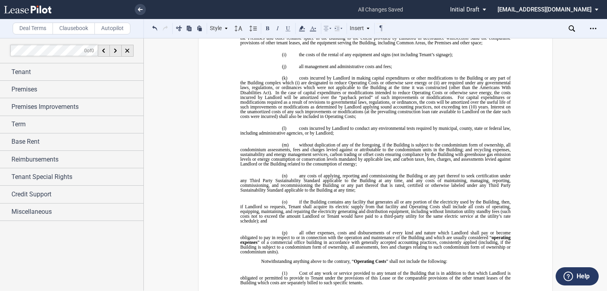
drag, startPoint x: 296, startPoint y: 178, endPoint x: 335, endPoint y: 202, distance: 45.8
click at [335, 13] on p "(f) commercially reasonable amounts paid or payable for all personnel involved …" at bounding box center [375, 1] width 270 height 24
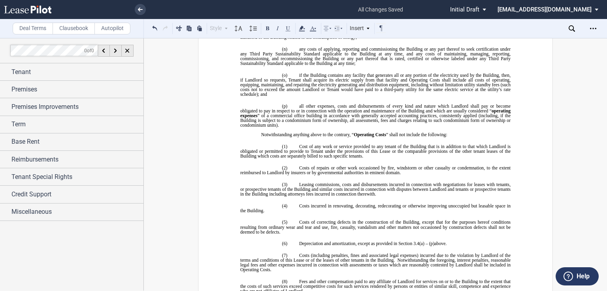
drag, startPoint x: 297, startPoint y: 100, endPoint x: 480, endPoint y: 110, distance: 183.0
drag, startPoint x: 298, startPoint y: 147, endPoint x: 353, endPoint y: 192, distance: 71.1
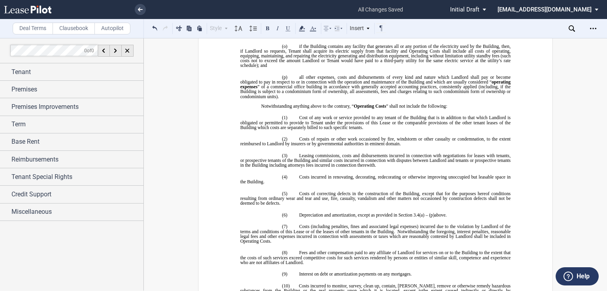
drag, startPoint x: 348, startPoint y: 177, endPoint x: 343, endPoint y: 177, distance: 5.2
drag, startPoint x: 298, startPoint y: 171, endPoint x: 331, endPoint y: 179, distance: 33.7
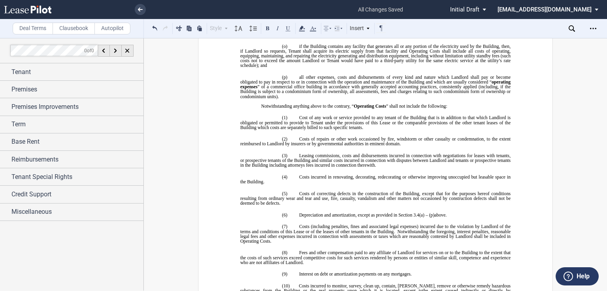
drag, startPoint x: 296, startPoint y: 189, endPoint x: 353, endPoint y: 213, distance: 62.0
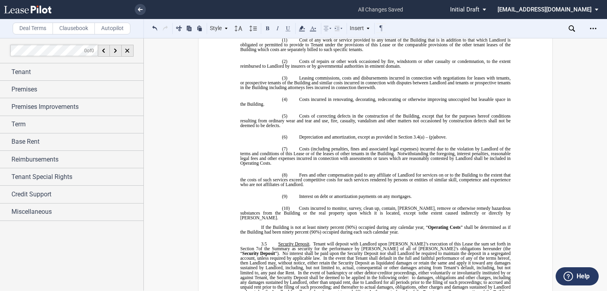
scroll to position [1707, 0]
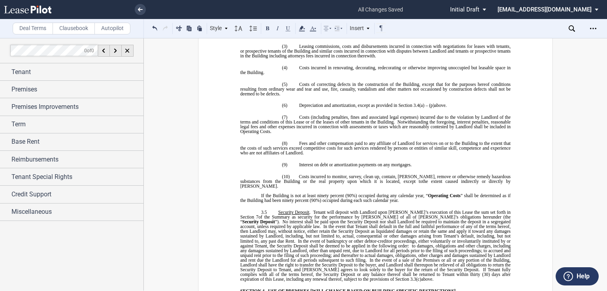
drag, startPoint x: 296, startPoint y: 112, endPoint x: 353, endPoint y: 130, distance: 59.5
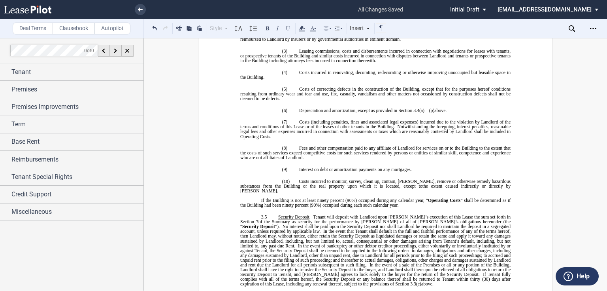
drag, startPoint x: 300, startPoint y: 147, endPoint x: 280, endPoint y: 203, distance: 59.4
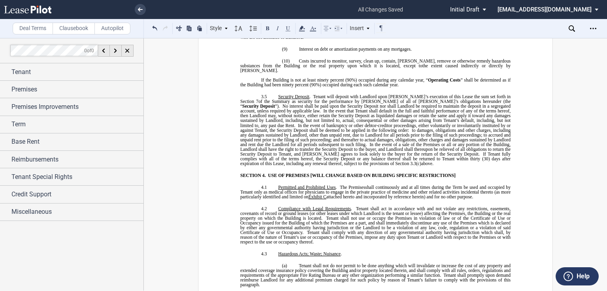
drag, startPoint x: 295, startPoint y: 101, endPoint x: 359, endPoint y: 113, distance: 65.2
drag, startPoint x: 361, startPoint y: 113, endPoint x: 299, endPoint y: 98, distance: 63.5
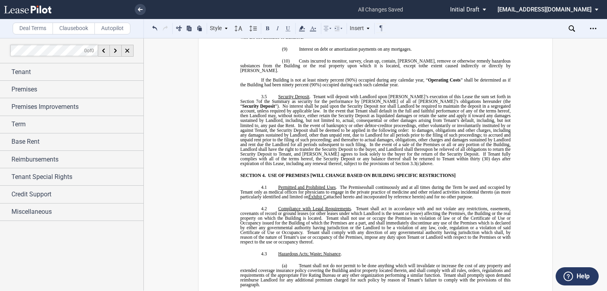
drag, startPoint x: 298, startPoint y: 125, endPoint x: 393, endPoint y: 130, distance: 95.1
drag, startPoint x: 297, startPoint y: 144, endPoint x: 373, endPoint y: 155, distance: 76.7
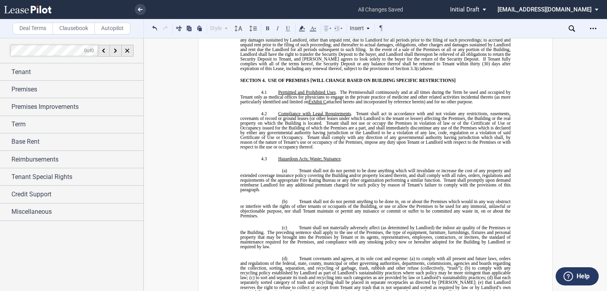
scroll to position [1833, 0]
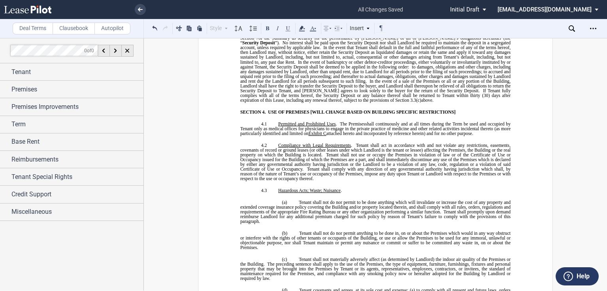
drag, startPoint x: 296, startPoint y: 102, endPoint x: 261, endPoint y: 109, distance: 35.4
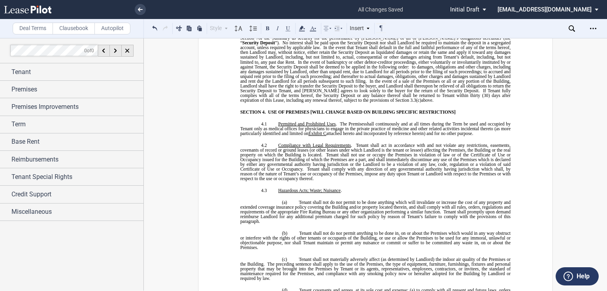
drag, startPoint x: 298, startPoint y: 119, endPoint x: 277, endPoint y: 134, distance: 25.2
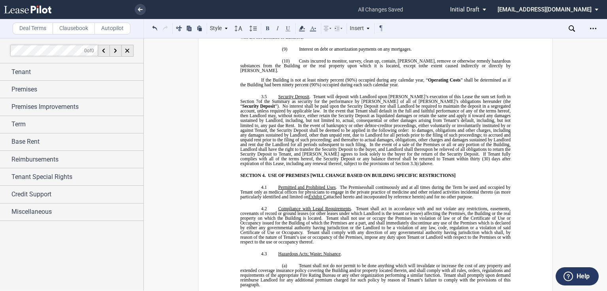
scroll to position [1801, 0]
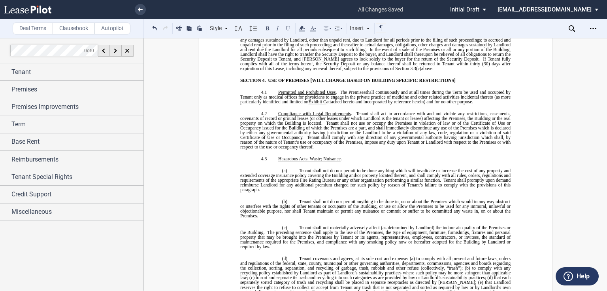
drag, startPoint x: 298, startPoint y: 125, endPoint x: 268, endPoint y: 144, distance: 35.2
drag, startPoint x: 267, startPoint y: 164, endPoint x: 306, endPoint y: 159, distance: 38.8
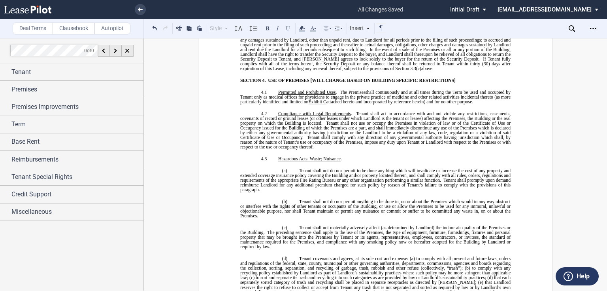
drag, startPoint x: 296, startPoint y: 155, endPoint x: 300, endPoint y: 166, distance: 12.1
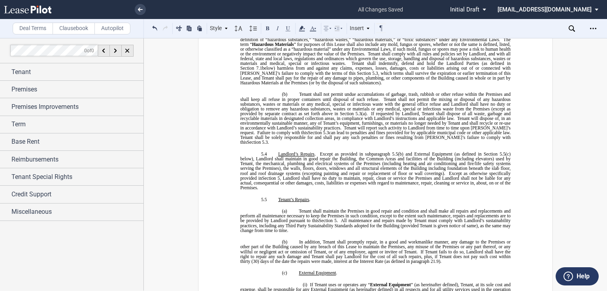
scroll to position [2497, 0]
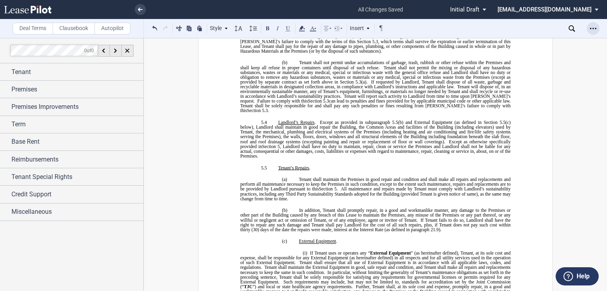
click at [590, 28] on div "Open Lease options menu" at bounding box center [593, 28] width 13 height 13
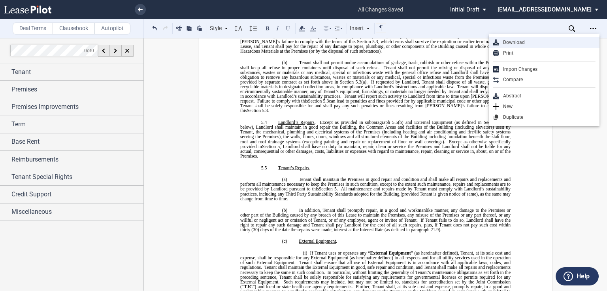
click at [521, 43] on div "Download" at bounding box center [547, 42] width 96 height 7
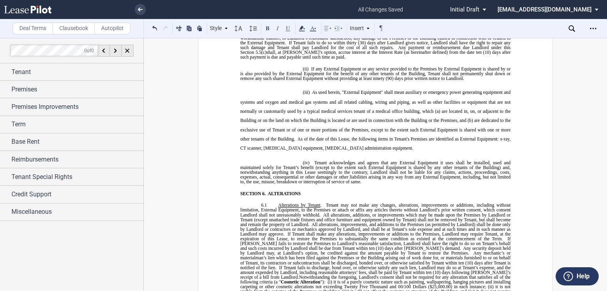
scroll to position [2656, 0]
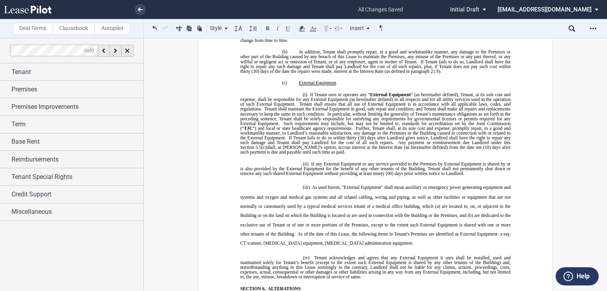
drag, startPoint x: 297, startPoint y: 99, endPoint x: 328, endPoint y: 206, distance: 111.7
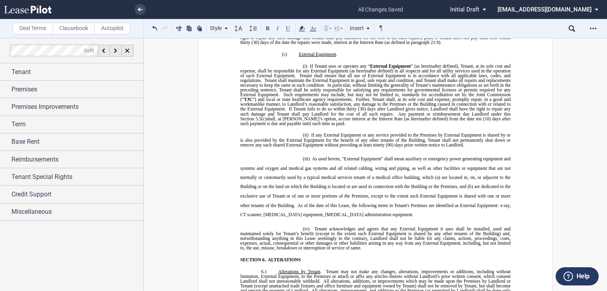
drag, startPoint x: 297, startPoint y: 185, endPoint x: 487, endPoint y: 236, distance: 196.1
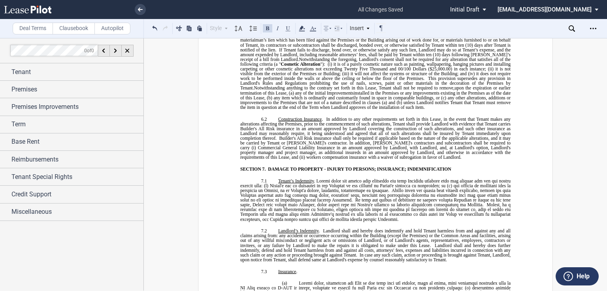
scroll to position [2983, 0]
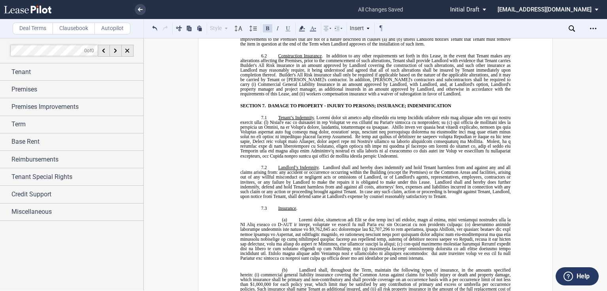
drag, startPoint x: 392, startPoint y: 209, endPoint x: 315, endPoint y: 156, distance: 93.6
drag, startPoint x: 311, startPoint y: 153, endPoint x: 391, endPoint y: 209, distance: 97.4
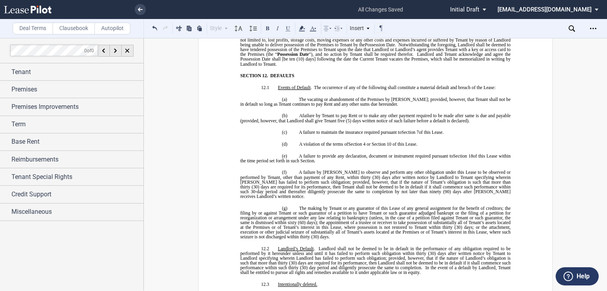
scroll to position [3774, 0]
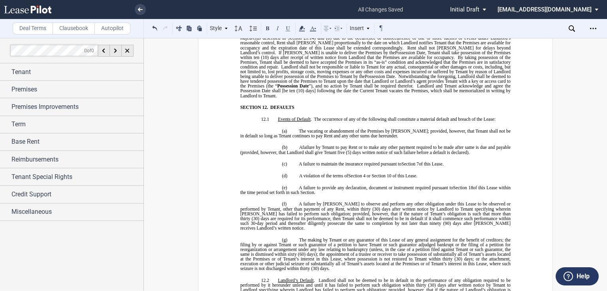
drag, startPoint x: 463, startPoint y: 160, endPoint x: 359, endPoint y: 142, distance: 105.4
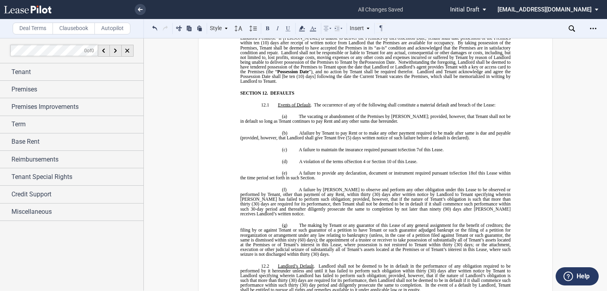
scroll to position [3932, 0]
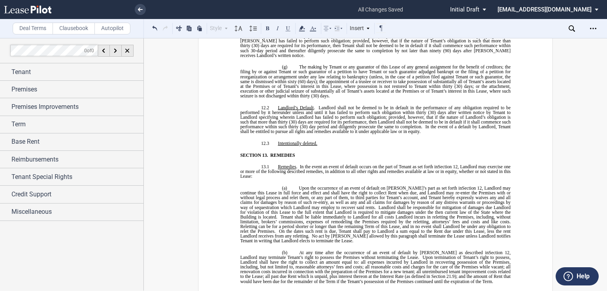
drag, startPoint x: 312, startPoint y: 123, endPoint x: 470, endPoint y: 123, distance: 158.2
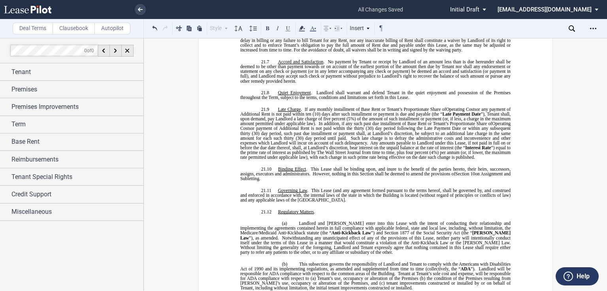
scroll to position [5071, 0]
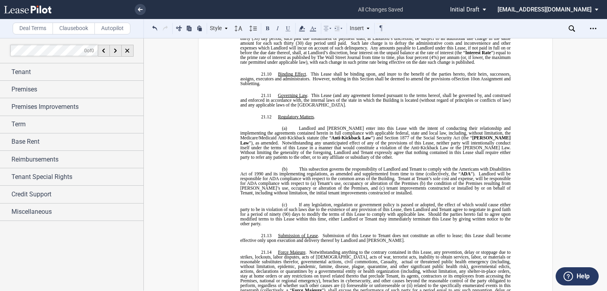
drag, startPoint x: 450, startPoint y: 195, endPoint x: 446, endPoint y: 182, distance: 13.1
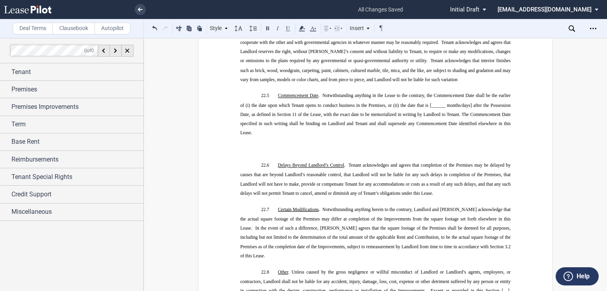
scroll to position [6684, 0]
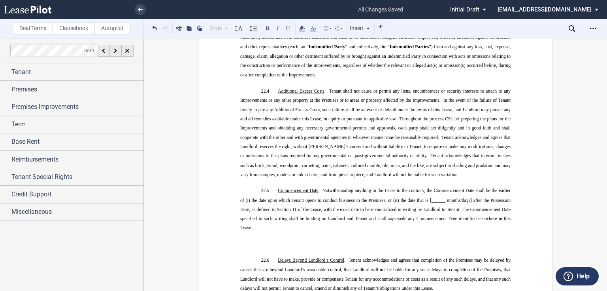
drag, startPoint x: 297, startPoint y: 156, endPoint x: 352, endPoint y: 211, distance: 78.0
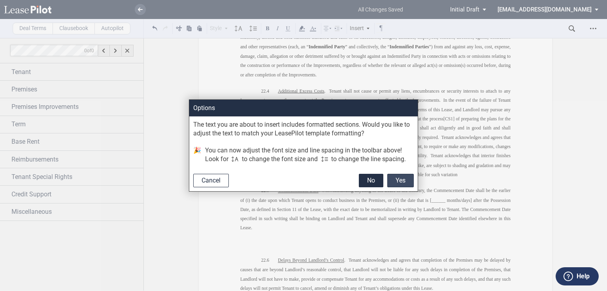
click at [392, 178] on button "Yes" at bounding box center [400, 180] width 26 height 13
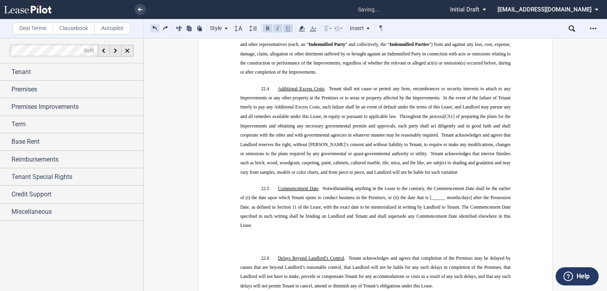
click at [155, 25] on button at bounding box center [154, 27] width 9 height 9
click at [155, 28] on button at bounding box center [154, 27] width 9 height 9
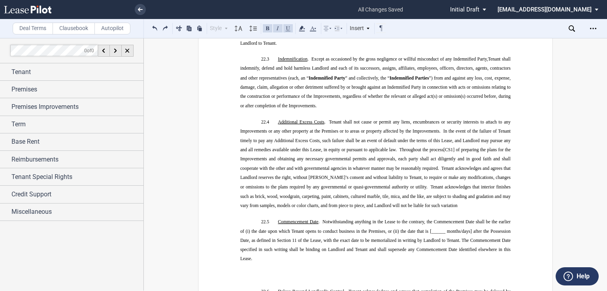
drag, startPoint x: 319, startPoint y: 158, endPoint x: 350, endPoint y: 212, distance: 61.3
drag, startPoint x: 300, startPoint y: 183, endPoint x: 408, endPoint y: 191, distance: 108.6
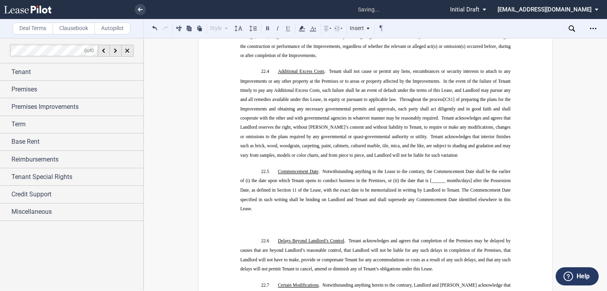
scroll to position [6747, 0]
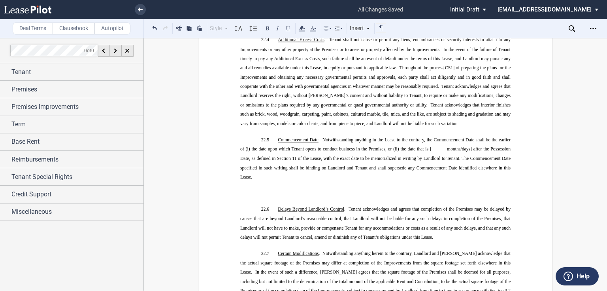
drag, startPoint x: 510, startPoint y: 168, endPoint x: 294, endPoint y: 146, distance: 216.7
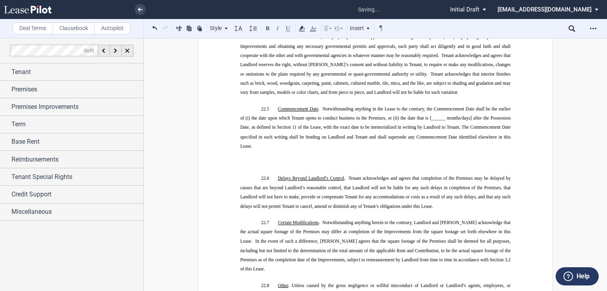
scroll to position [6779, 0]
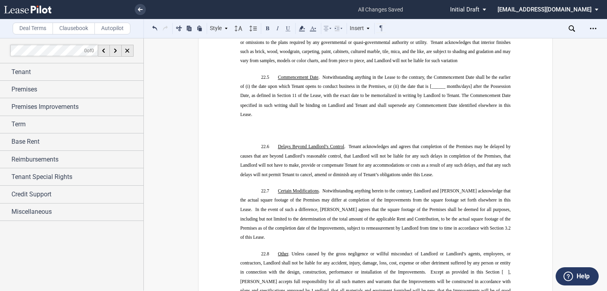
drag, startPoint x: 293, startPoint y: 112, endPoint x: 295, endPoint y: 115, distance: 4.6
drag, startPoint x: 298, startPoint y: 115, endPoint x: 356, endPoint y: 197, distance: 99.7
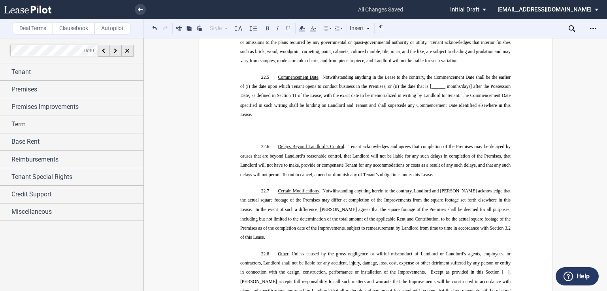
scroll to position [6874, 0]
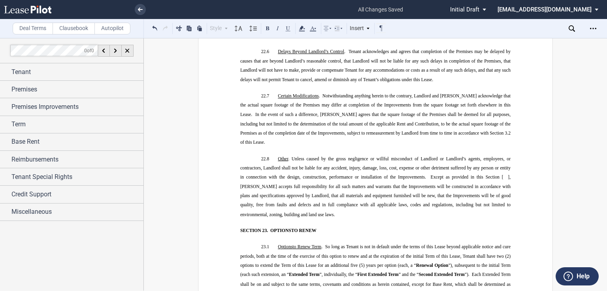
drag, startPoint x: 297, startPoint y: 120, endPoint x: 352, endPoint y: 165, distance: 70.5
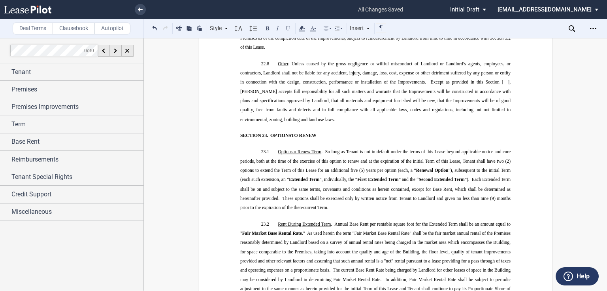
scroll to position [7001, 0]
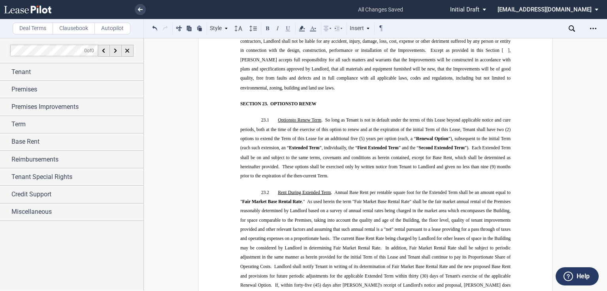
drag, startPoint x: 280, startPoint y: 125, endPoint x: 282, endPoint y: 128, distance: 4.3
drag, startPoint x: 297, startPoint y: 134, endPoint x: 362, endPoint y: 208, distance: 98.3
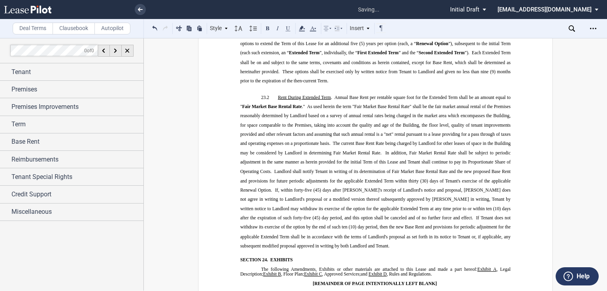
scroll to position [7127, 0]
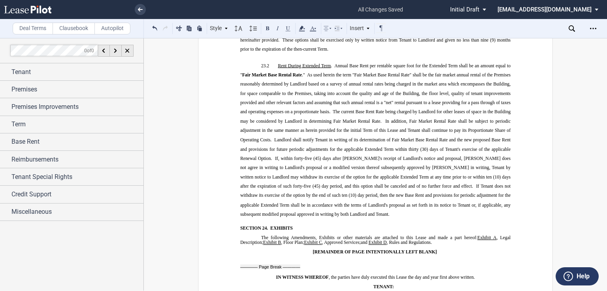
drag, startPoint x: 298, startPoint y: 99, endPoint x: 484, endPoint y: 237, distance: 231.7
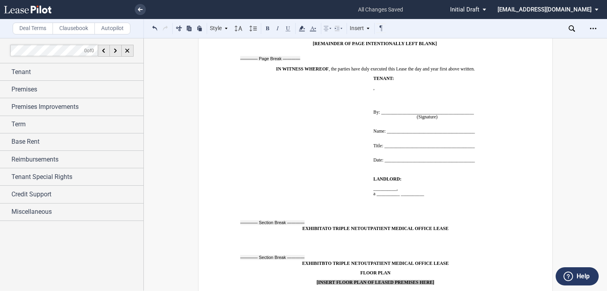
scroll to position [7348, 0]
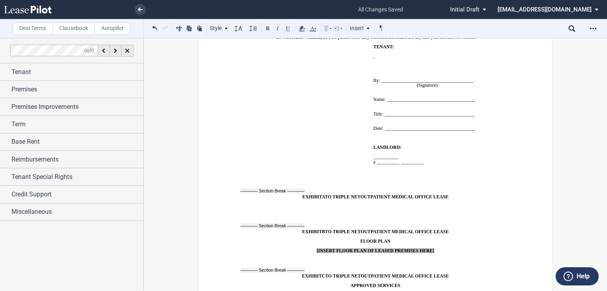
drag, startPoint x: 327, startPoint y: 101, endPoint x: 436, endPoint y: 186, distance: 137.8
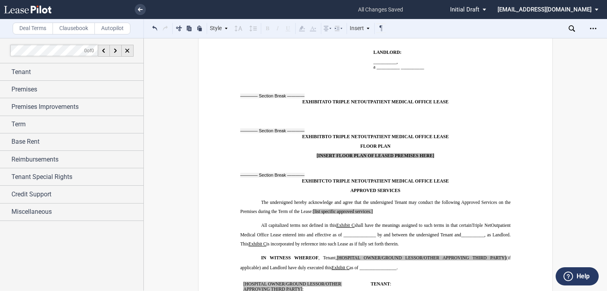
drag, startPoint x: 277, startPoint y: 177, endPoint x: 430, endPoint y: 203, distance: 155.6
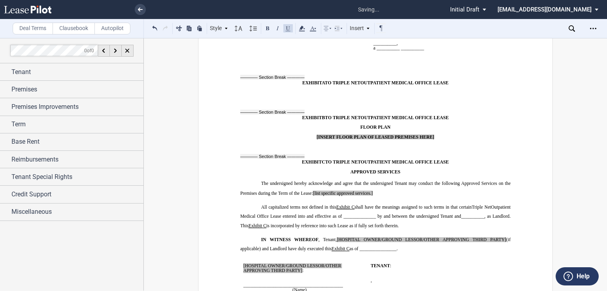
drag, startPoint x: 445, startPoint y: 202, endPoint x: 257, endPoint y: 186, distance: 188.1
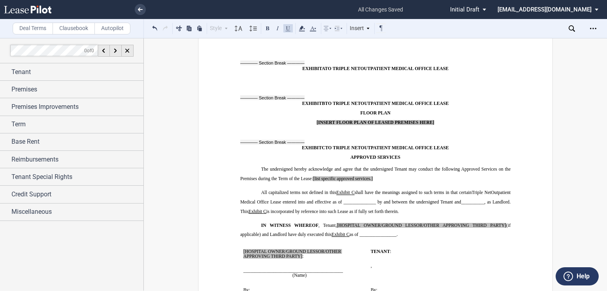
drag, startPoint x: 276, startPoint y: 141, endPoint x: 350, endPoint y: 142, distance: 74.7
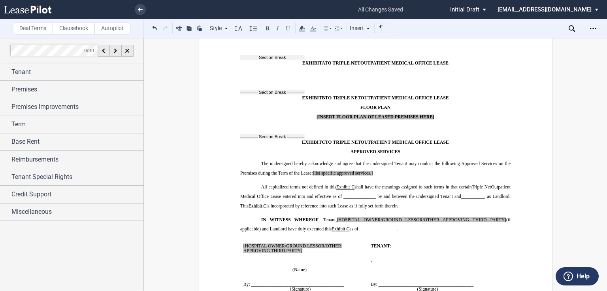
scroll to position [7507, 0]
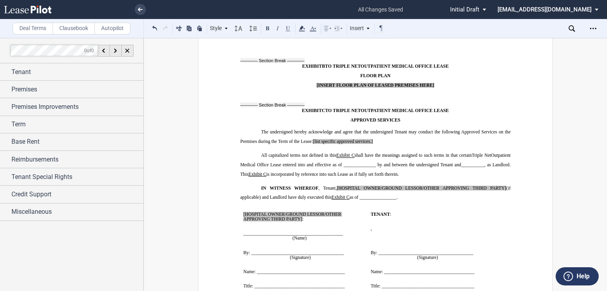
drag, startPoint x: 322, startPoint y: 164, endPoint x: 476, endPoint y: 201, distance: 158.5
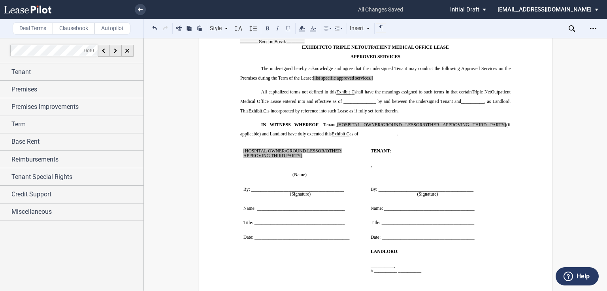
drag, startPoint x: 395, startPoint y: 206, endPoint x: 351, endPoint y: 195, distance: 45.7
drag, startPoint x: 291, startPoint y: 155, endPoint x: 264, endPoint y: 209, distance: 60.1
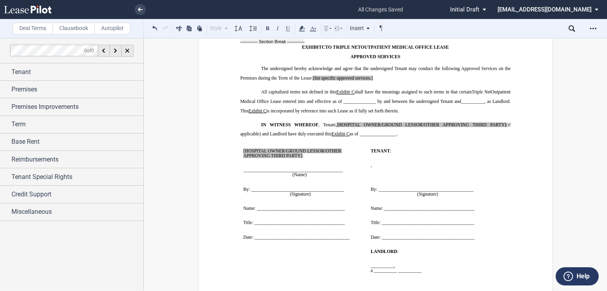
drag, startPoint x: 290, startPoint y: 155, endPoint x: 263, endPoint y: 210, distance: 61.9
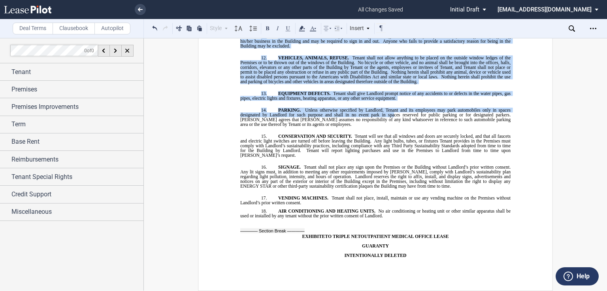
scroll to position [8946, 0]
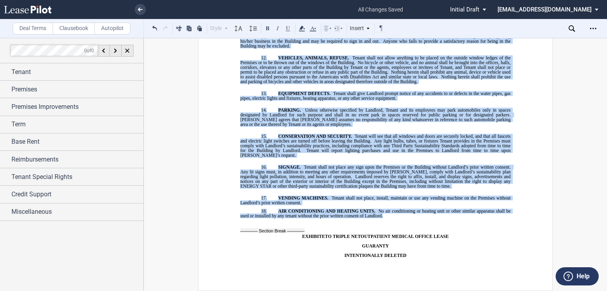
drag, startPoint x: 278, startPoint y: 100, endPoint x: 382, endPoint y: 210, distance: 151.3
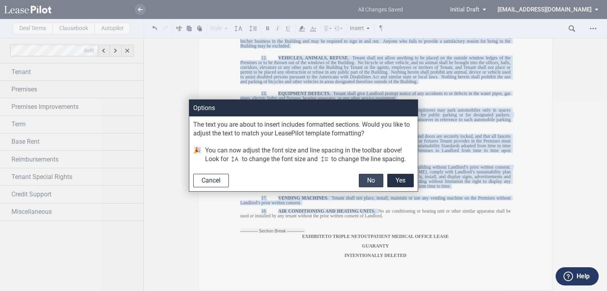
click at [365, 179] on button "No" at bounding box center [371, 180] width 25 height 13
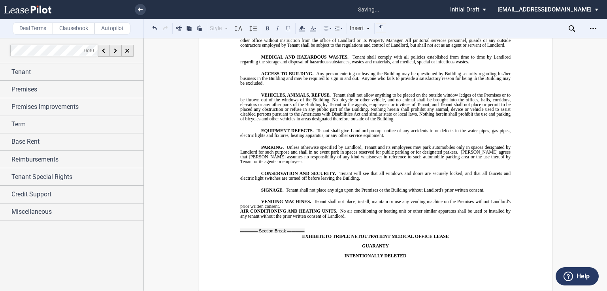
scroll to position [8462, 0]
click at [157, 26] on button at bounding box center [154, 27] width 9 height 9
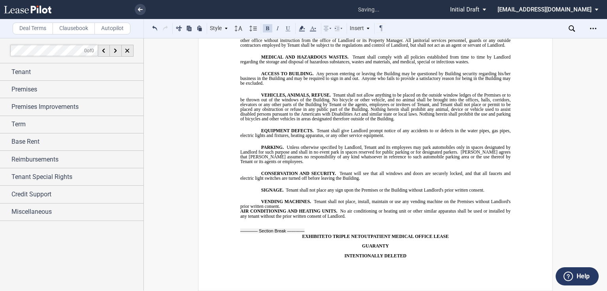
click at [258, 17] on p "EQUIPMENT, MOVING, FURNITURE, ETC. Landlord shall approve the weight, size and …" at bounding box center [375, 4] width 270 height 24
click at [256, 48] on span "The requirements of Tenant will be attended to only upon application at the off…" at bounding box center [376, 36] width 272 height 24
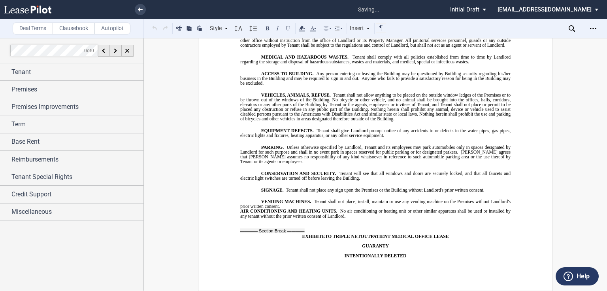
click at [253, 48] on p "REQUIREMENTS OF TENANT. The requirements of Tenant will be attended to only upo…" at bounding box center [375, 36] width 270 height 24
click at [254, 48] on p "REQUIREMENTS OF TENANT. The requirements of Tenant will be attended to only upo…" at bounding box center [375, 36] width 270 height 24
click at [258, 64] on p "MEDICAL AND HAZARDOUS WASTES. Tenant shall comply with all policies established…" at bounding box center [375, 59] width 270 height 9
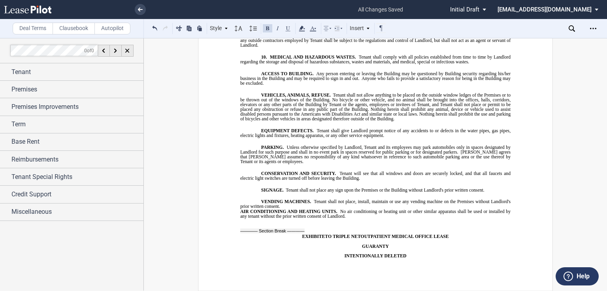
click at [257, 85] on p "ACCESS TO BUILDING. Any person entering or leaving the Building may be question…" at bounding box center [375, 78] width 270 height 14
click at [250, 121] on span "Tenant shall not allow anything to be placed on the outside window ledges of th…" at bounding box center [376, 106] width 272 height 29
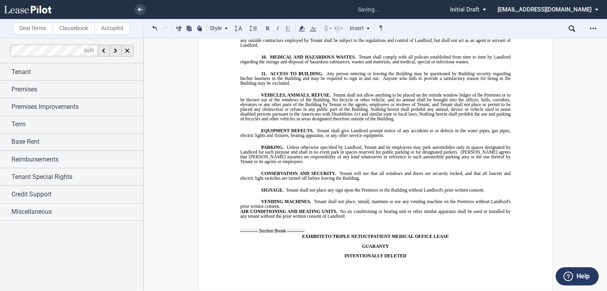
click at [254, 121] on p "VEHICLES, ANIMALS, REFUSE. Tenant shall not allow anything to be placed on the …" at bounding box center [375, 106] width 270 height 29
click at [251, 138] on p "EQUIPMENT DEFECTS. Tenant shall give Landlord prompt notice of any accidents to…" at bounding box center [375, 132] width 270 height 9
click at [255, 163] on p "PARKING. Unless otherwise specified by Landlord, Tenant and its employees may p…" at bounding box center [375, 153] width 270 height 19
click at [258, 180] on p "CONSERVATION AND SECURITY. Tenant will see that all windows and doors are secur…" at bounding box center [375, 174] width 270 height 9
click at [251, 192] on p "SIGNAGE. Tenant shall not place any sign upon the Premises or the Building with…" at bounding box center [375, 189] width 270 height 5
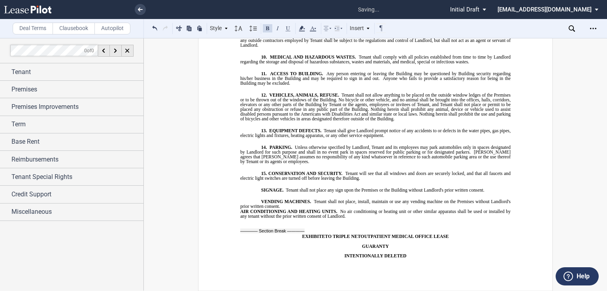
scroll to position [8903, 0]
click at [257, 199] on p "VENDING MACHINES. Tenant shall not place, install, maintain or use any vending …" at bounding box center [375, 203] width 270 height 9
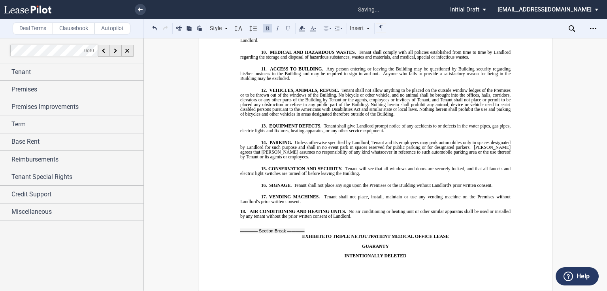
click at [255, 212] on span "18. AIR CONDITIONING AND HEATING UNITS. No air conditioning or heating unit or …" at bounding box center [376, 212] width 272 height 9
click at [255, 210] on span "18. AIR CONDITIONING AND HEATING UNITS." at bounding box center [293, 210] width 106 height 5
click at [267, 210] on span "18. AIR CONDITIONING AND HEATING UNITS." at bounding box center [293, 210] width 106 height 5
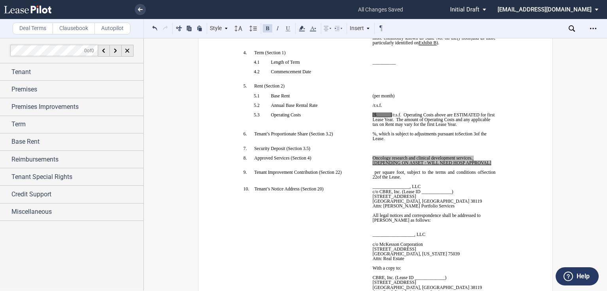
scroll to position [0, 0]
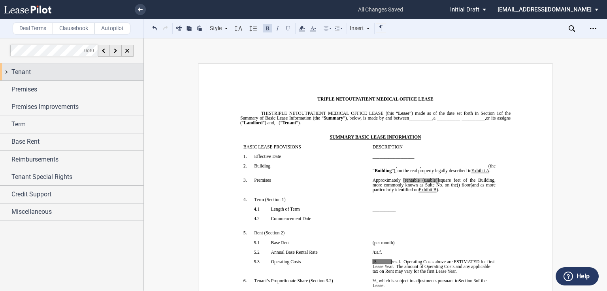
click at [104, 72] on div "Tenant" at bounding box center [77, 71] width 132 height 9
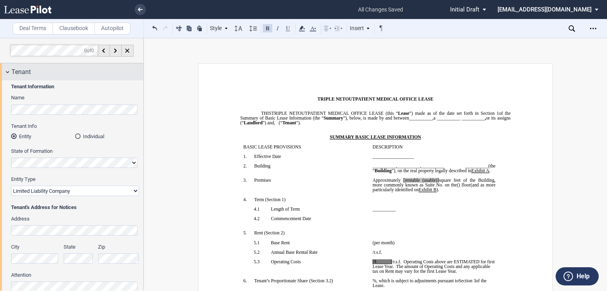
click at [80, 73] on div "Tenant" at bounding box center [77, 71] width 132 height 9
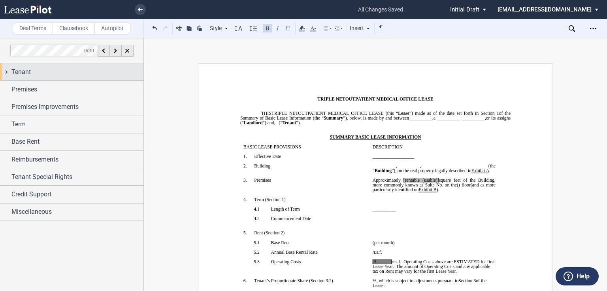
click at [80, 77] on div "Tenant" at bounding box center [72, 71] width 144 height 17
click at [81, 73] on div "Tenant" at bounding box center [77, 71] width 132 height 9
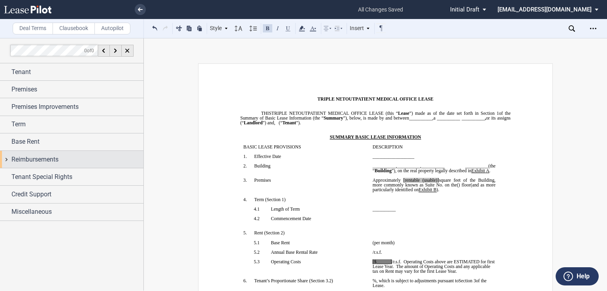
click at [44, 152] on div "Reimbursements" at bounding box center [72, 159] width 144 height 17
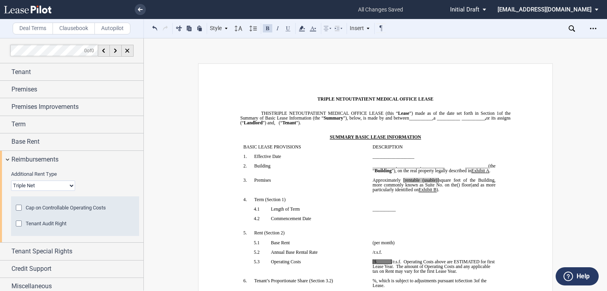
scroll to position [10, 0]
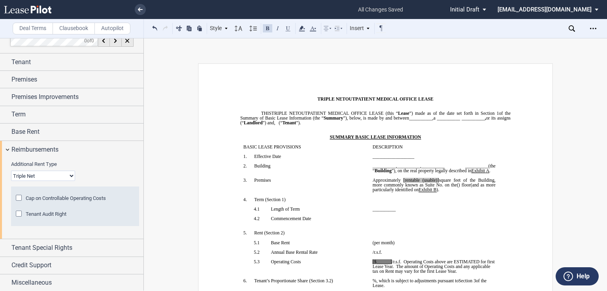
click at [62, 177] on select "Base Year Triple Net" at bounding box center [43, 175] width 64 height 10
select select "modified gross"
click at [11, 170] on select "Base Year Triple Net" at bounding box center [43, 175] width 64 height 10
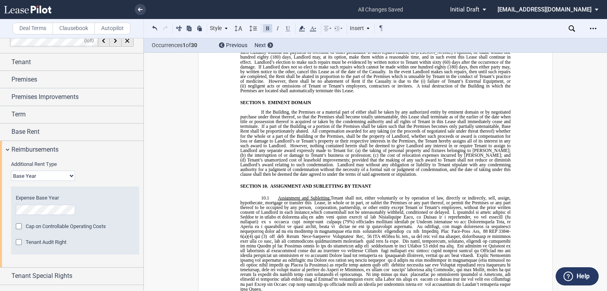
scroll to position [3226, 0]
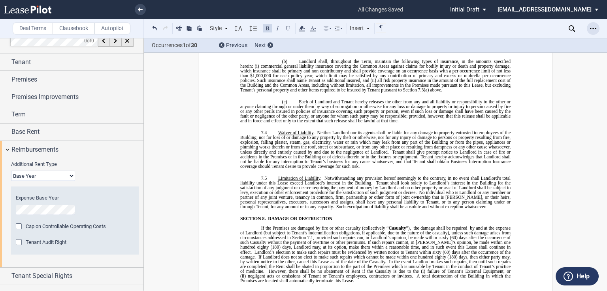
click at [589, 28] on div "Open Lease options menu" at bounding box center [593, 28] width 13 height 13
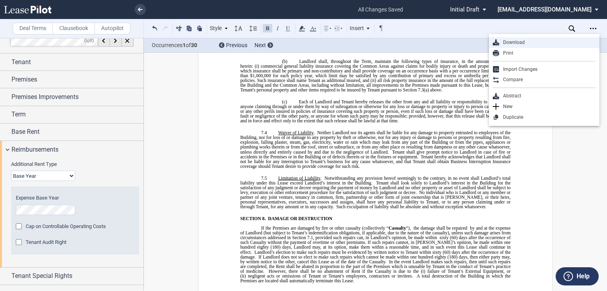
click at [517, 44] on div "Download" at bounding box center [547, 42] width 96 height 7
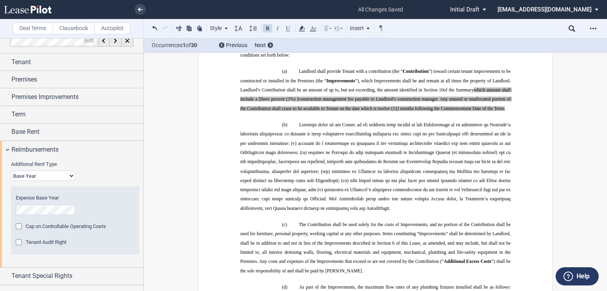
scroll to position [6042, 0]
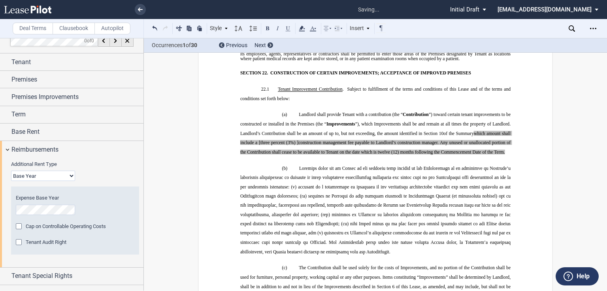
scroll to position [5978, 0]
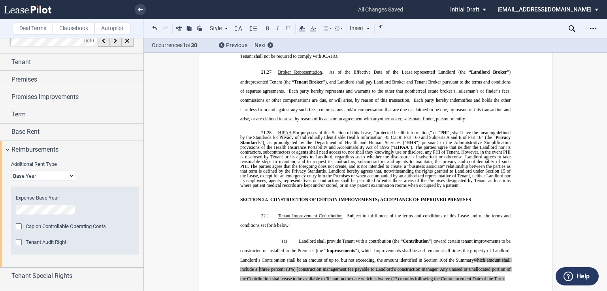
scroll to position [5852, 0]
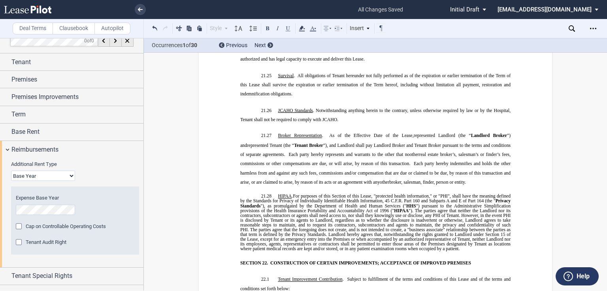
drag, startPoint x: 335, startPoint y: 249, endPoint x: 238, endPoint y: 239, distance: 97.4
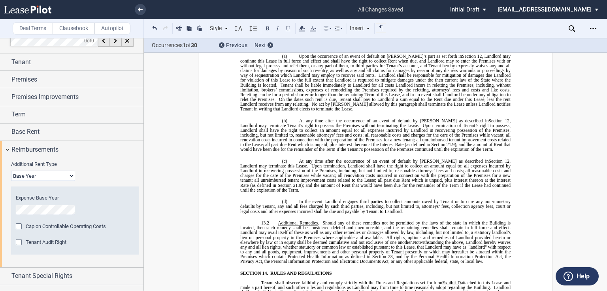
scroll to position [4049, 0]
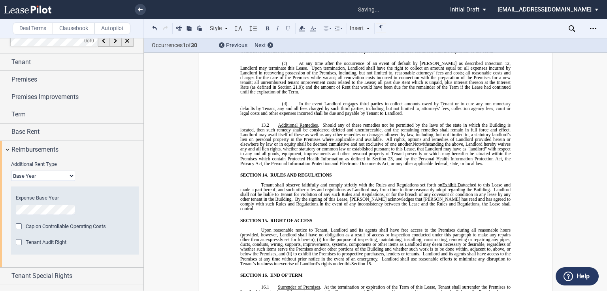
scroll to position [4270, 0]
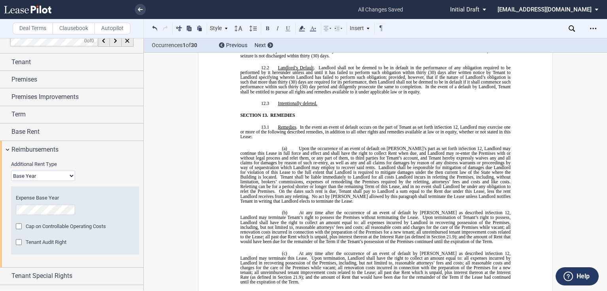
scroll to position [4081, 0]
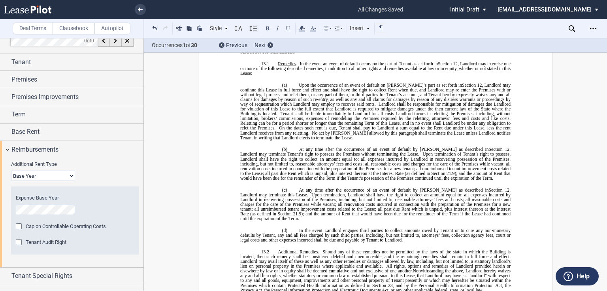
drag, startPoint x: 353, startPoint y: 212, endPoint x: 365, endPoint y: 178, distance: 36.5
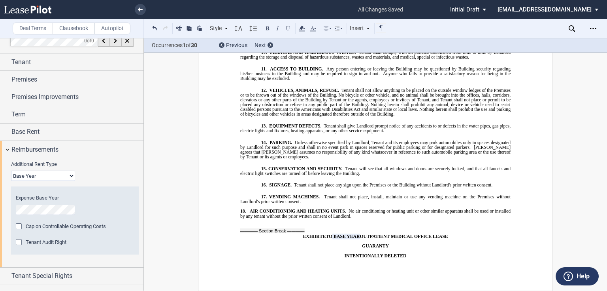
scroll to position [8345, 0]
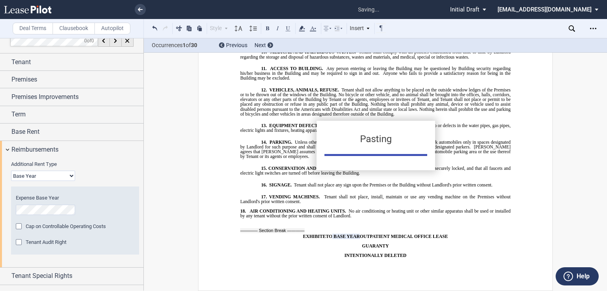
click at [497, 141] on div "Pasting" at bounding box center [303, 145] width 607 height 291
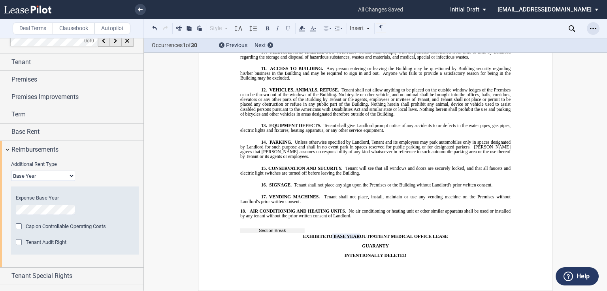
click at [593, 27] on icon "Open Lease options menu" at bounding box center [593, 28] width 6 height 6
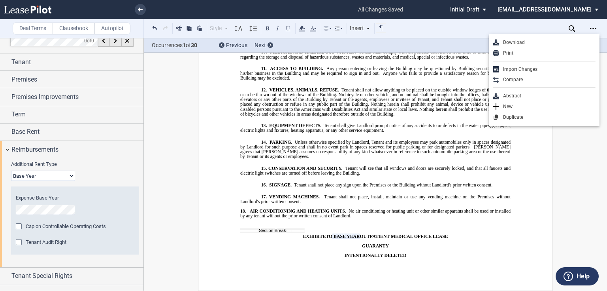
click at [580, 12] on md-select "jlarce@healthpeak.com Change Password 2-Factor Authentication Form Management B…" at bounding box center [551, 9] width 108 height 18
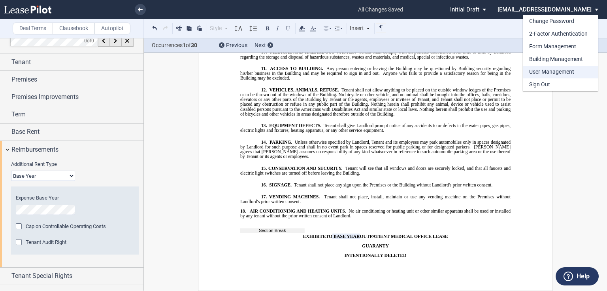
click at [564, 70] on div "User Management" at bounding box center [551, 72] width 45 height 8
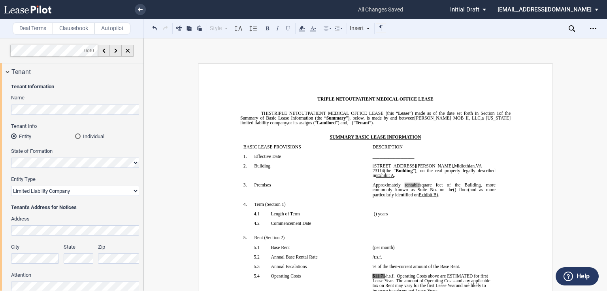
select select "triple net"
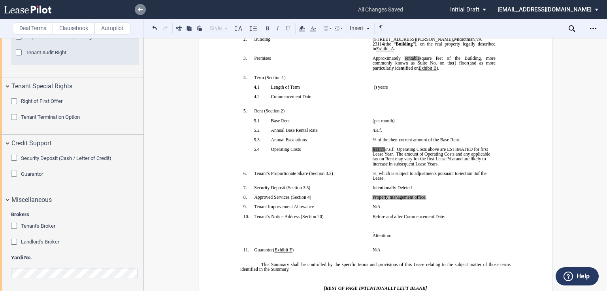
click at [144, 12] on link at bounding box center [140, 9] width 11 height 11
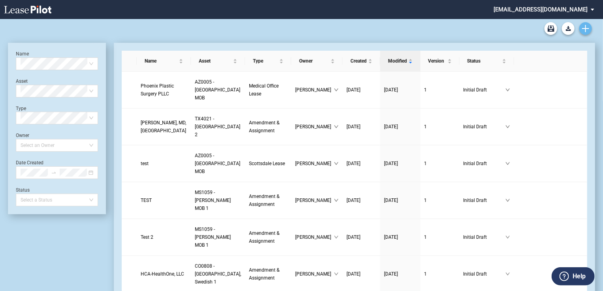
click at [588, 28] on use "Create new document" at bounding box center [585, 28] width 7 height 7
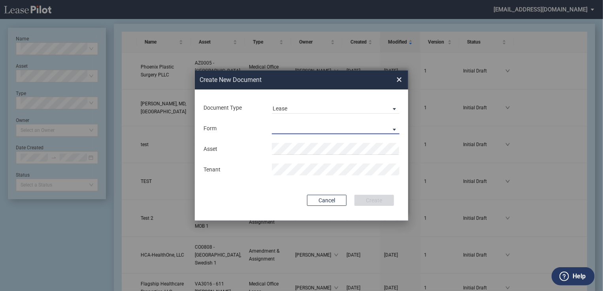
click at [273, 123] on md-select "Medical Office Lease Scottsdale Lease Louisville Lease [GEOGRAPHIC_DATA] [GEOGR…" at bounding box center [336, 128] width 128 height 12
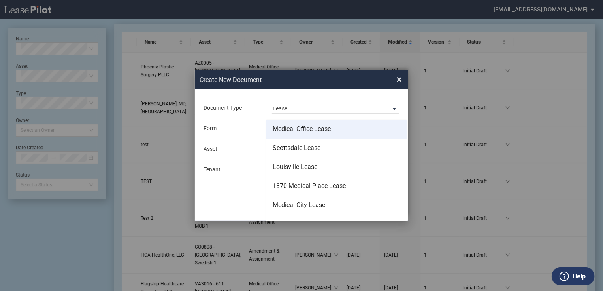
click at [283, 128] on div "Medical Office Lease" at bounding box center [302, 129] width 58 height 9
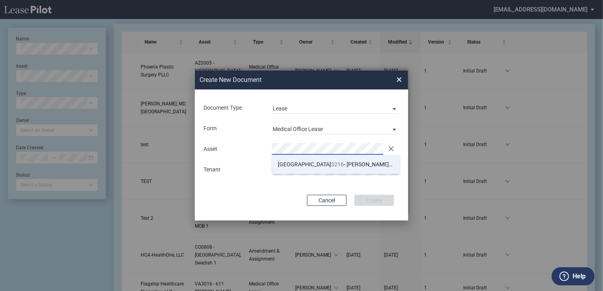
click at [306, 171] on li "TX 3216 - [PERSON_NAME][GEOGRAPHIC_DATA]" at bounding box center [336, 164] width 128 height 19
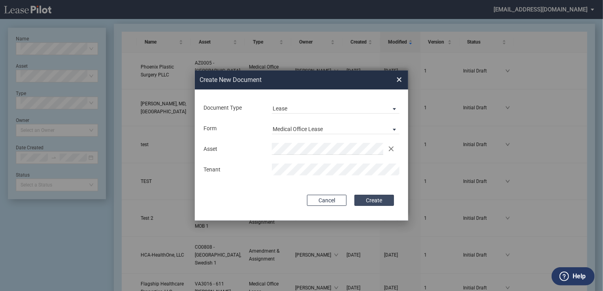
click at [380, 202] on button "Create" at bounding box center [375, 200] width 40 height 11
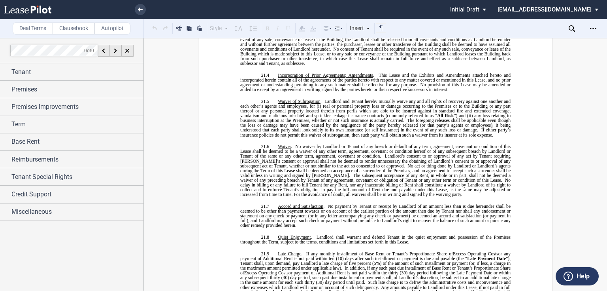
scroll to position [5472, 0]
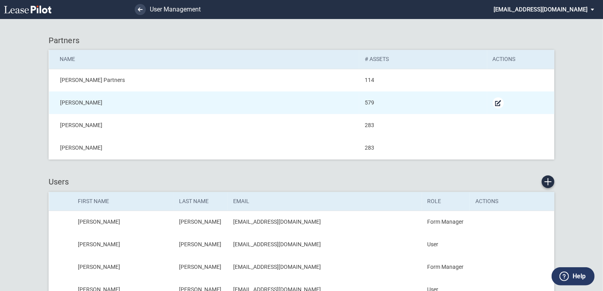
click at [497, 102] on md-icon "Edit Partner" at bounding box center [498, 102] width 9 height 9
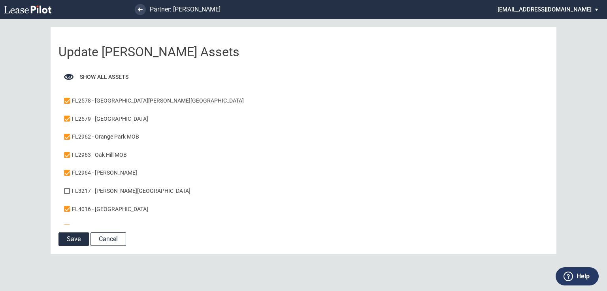
scroll to position [4840, 0]
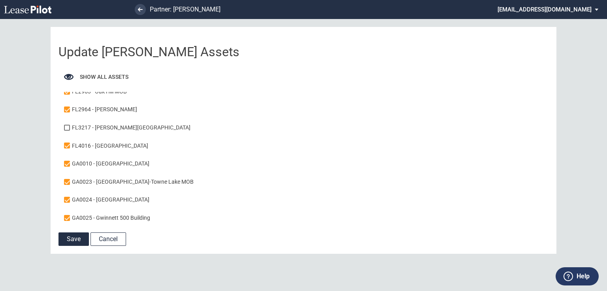
click at [109, 132] on div "FL3217 - [PERSON_NAME][GEOGRAPHIC_DATA]" at bounding box center [131, 128] width 119 height 8
click at [81, 241] on button "Save" at bounding box center [74, 238] width 30 height 13
